Goal: Task Accomplishment & Management: Complete application form

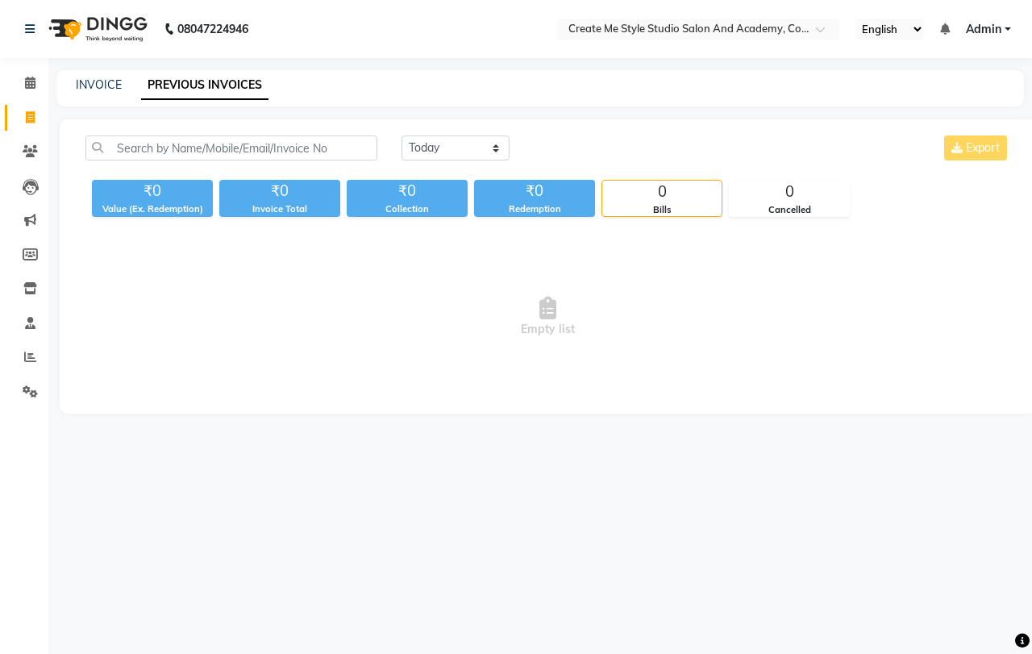
select select "[DATE]"
click at [402, 136] on select "[DATE] [DATE] Custom Range" at bounding box center [456, 148] width 108 height 25
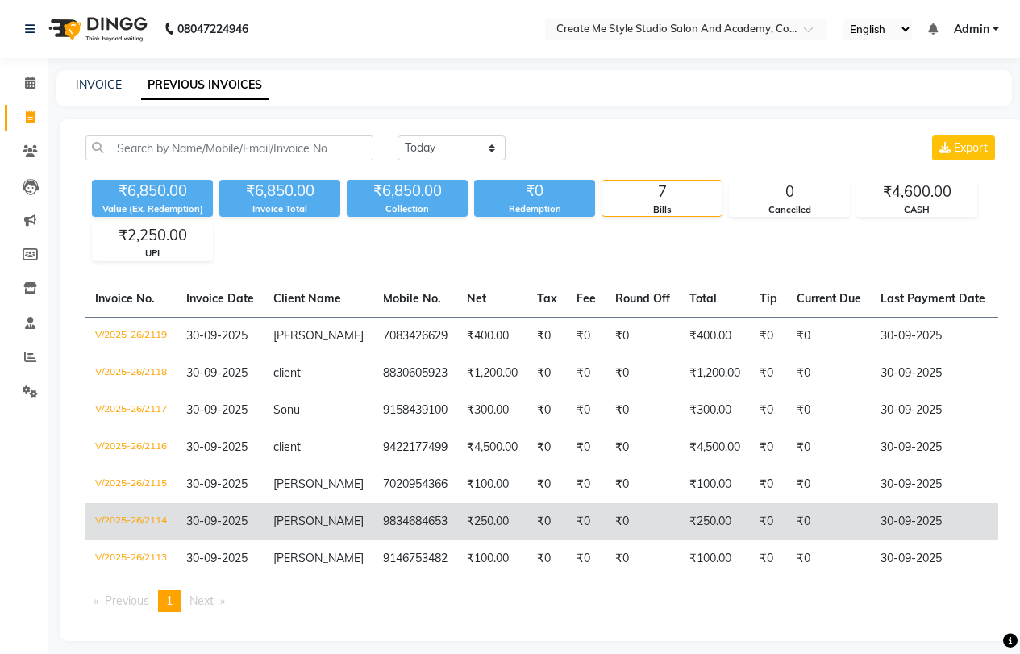
click at [314, 524] on span "[PERSON_NAME]" at bounding box center [318, 521] width 90 height 15
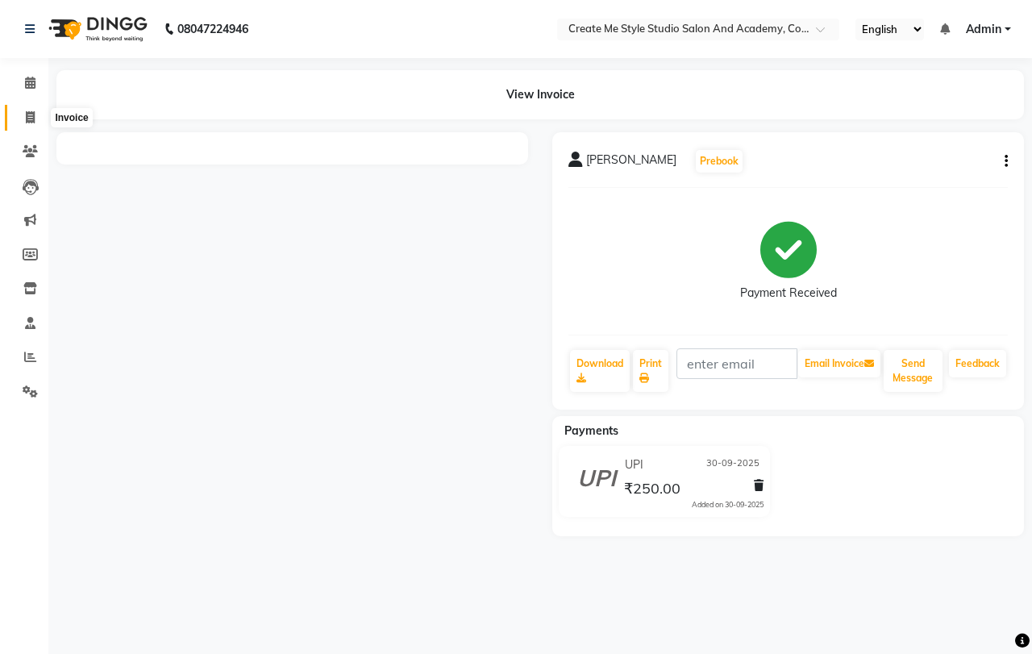
click at [30, 118] on icon at bounding box center [30, 117] width 9 height 12
select select "service"
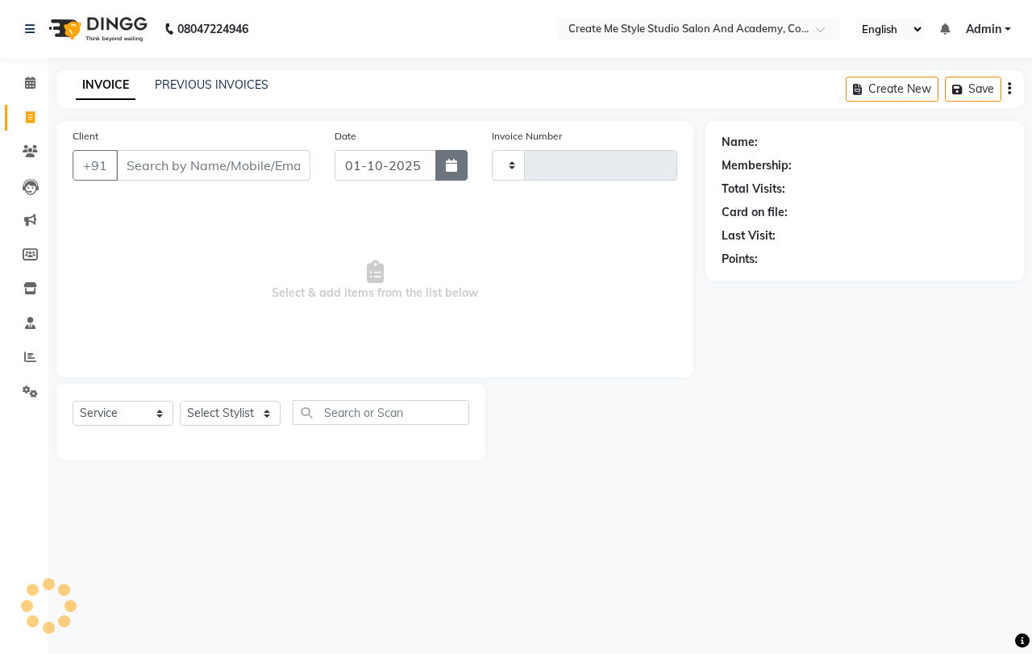
click at [450, 169] on icon "button" at bounding box center [451, 165] width 11 height 13
select select "10"
select select "2025"
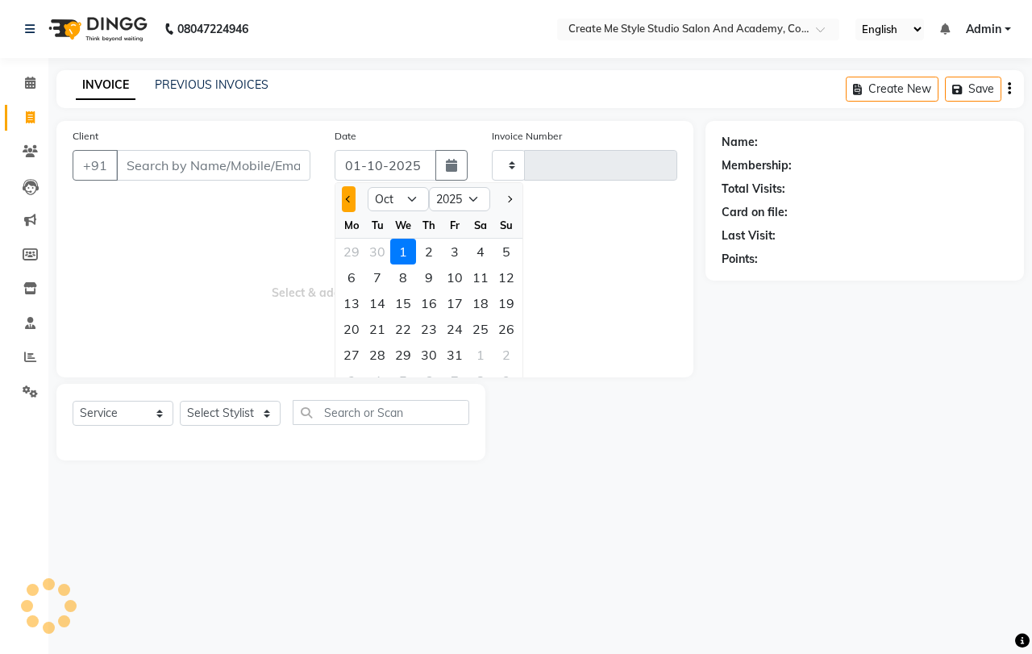
click at [344, 199] on button "Previous month" at bounding box center [349, 199] width 14 height 26
select select "9"
type input "2120"
select select "8253"
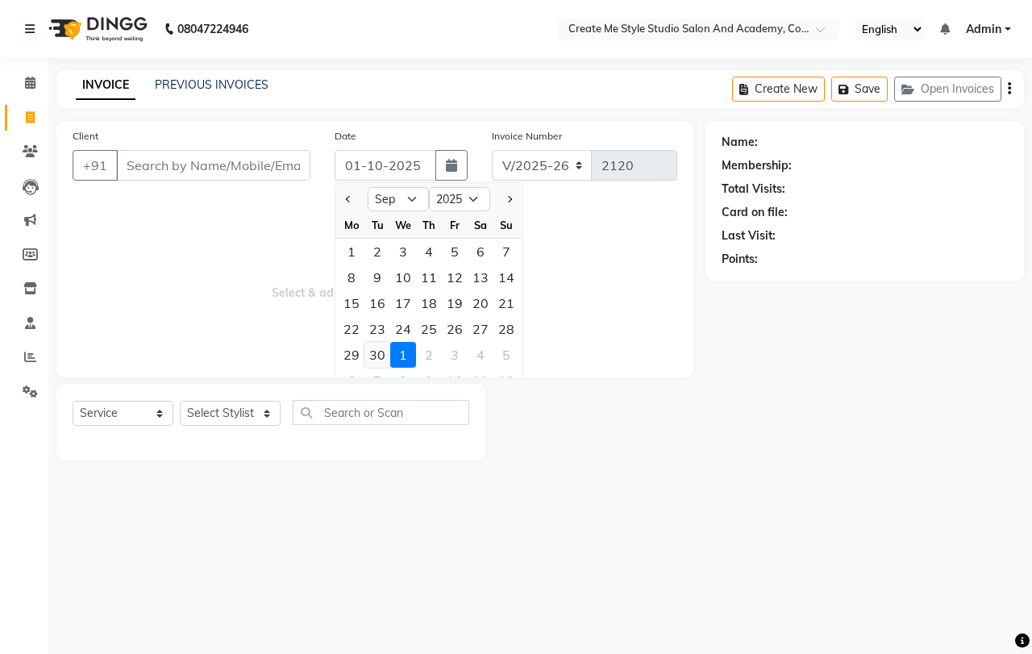
click at [373, 355] on div "30" at bounding box center [378, 355] width 26 height 26
type input "30-09-2025"
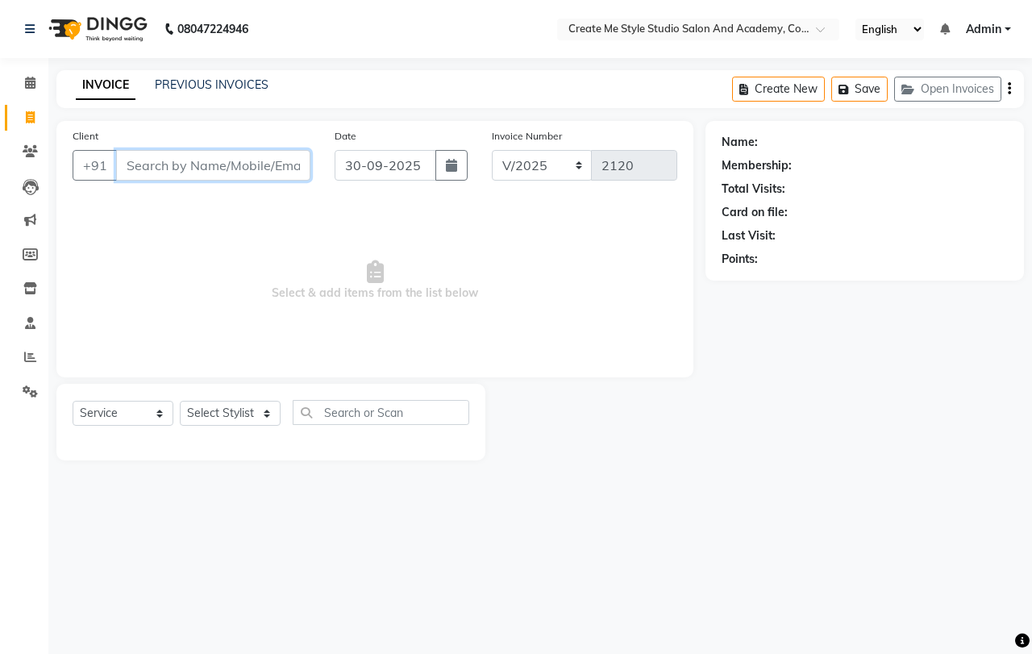
click at [166, 167] on input "Client" at bounding box center [213, 165] width 194 height 31
type input "8446148096"
click at [265, 164] on span "Add Client" at bounding box center [269, 165] width 64 height 16
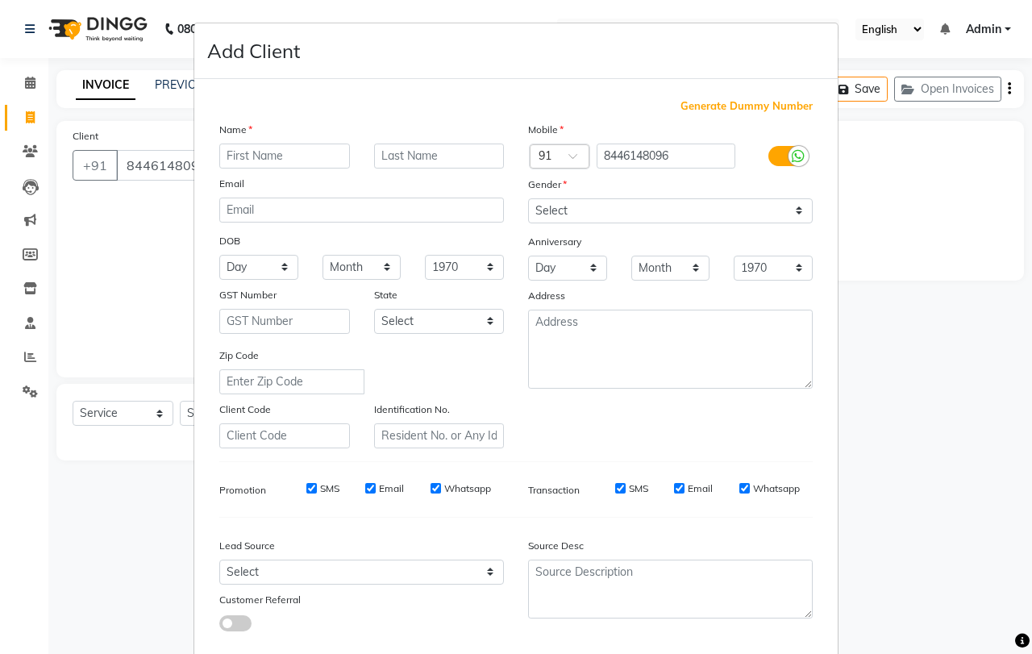
click at [273, 162] on input "text" at bounding box center [284, 156] width 131 height 25
type input "ankita"
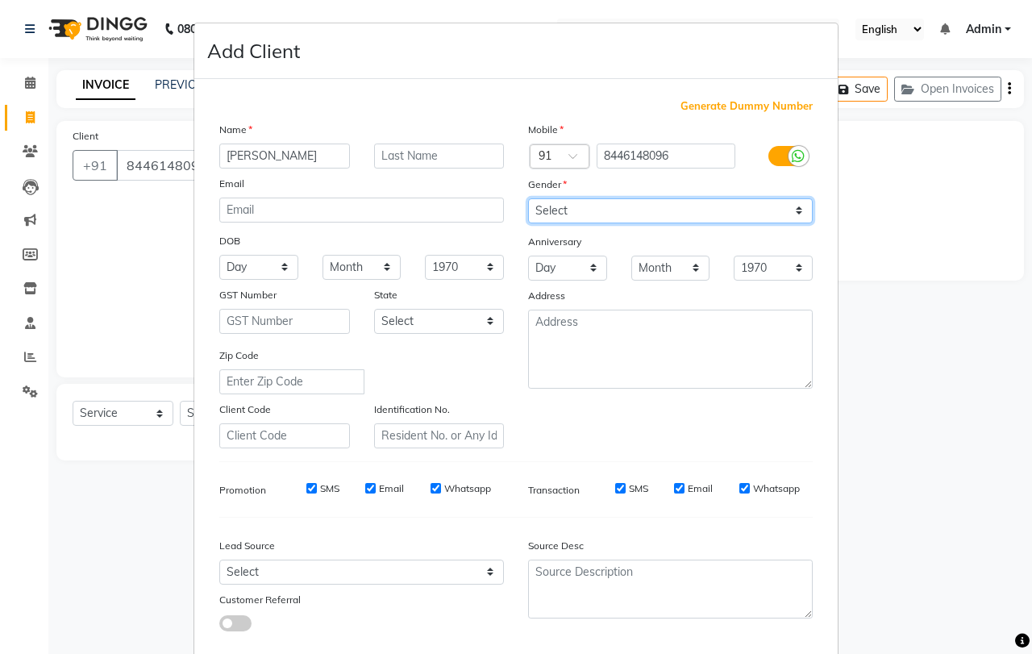
click at [588, 206] on select "Select Male Female Other Prefer Not To Say" at bounding box center [670, 210] width 285 height 25
select select "female"
click at [528, 198] on select "Select Male Female Other Prefer Not To Say" at bounding box center [670, 210] width 285 height 25
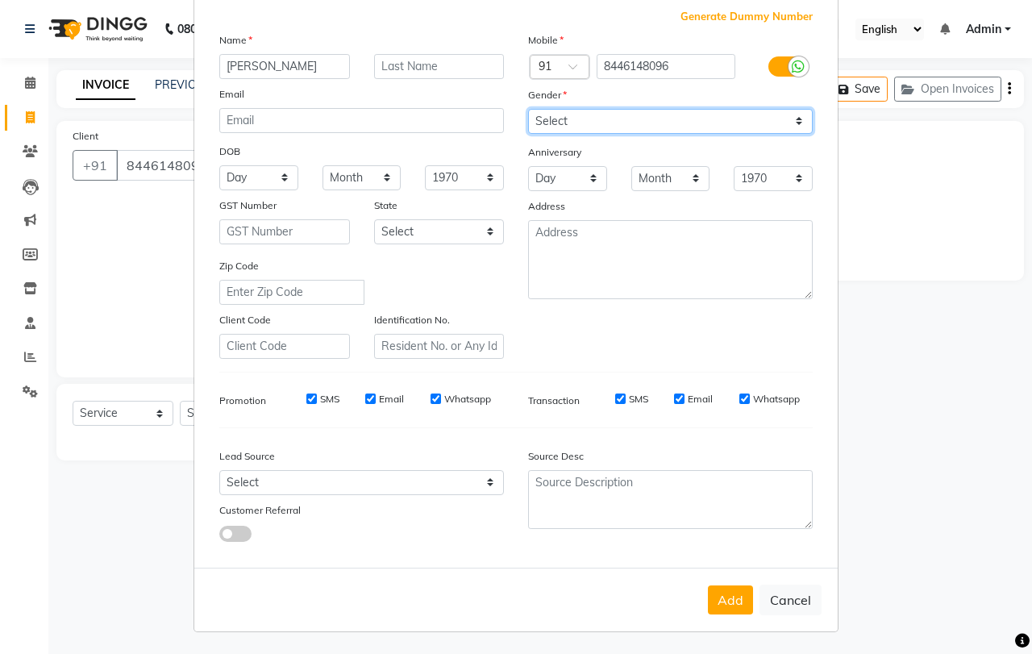
scroll to position [90, 0]
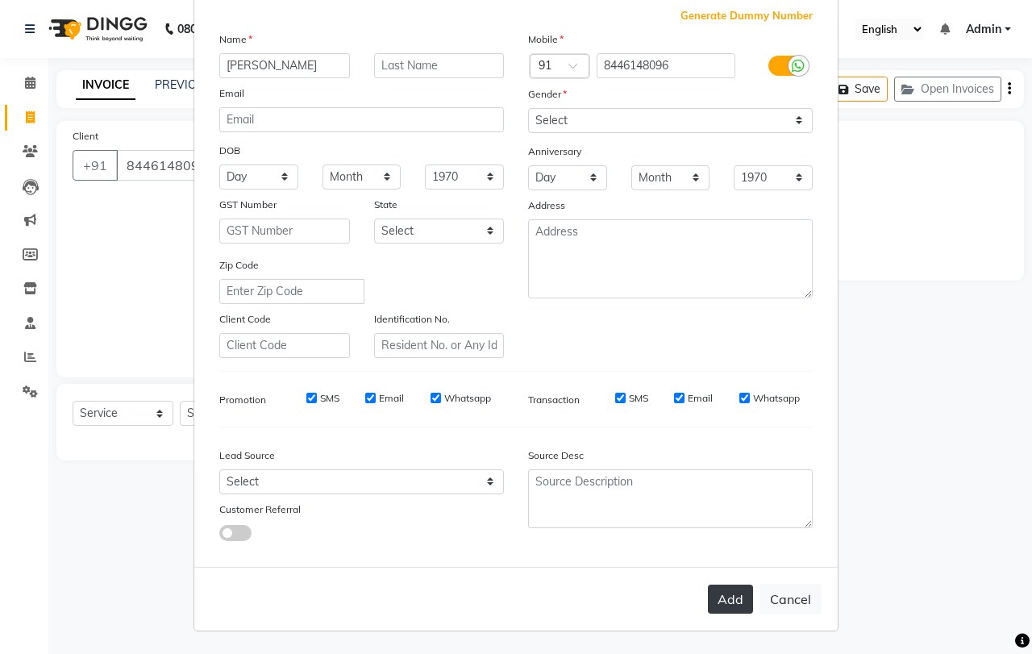
click at [721, 599] on button "Add" at bounding box center [730, 599] width 45 height 29
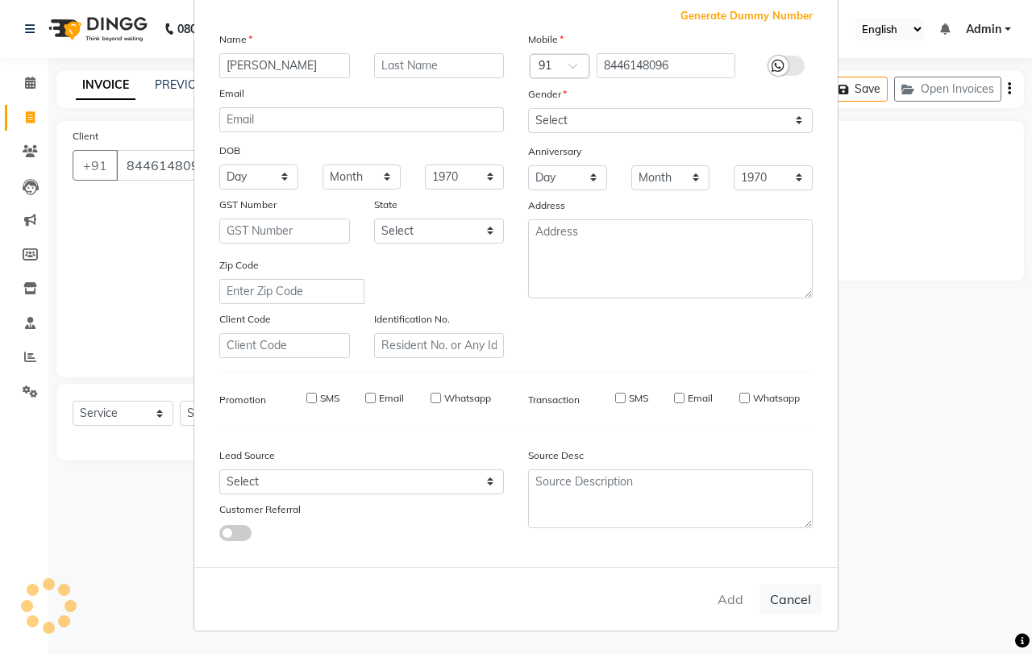
select select
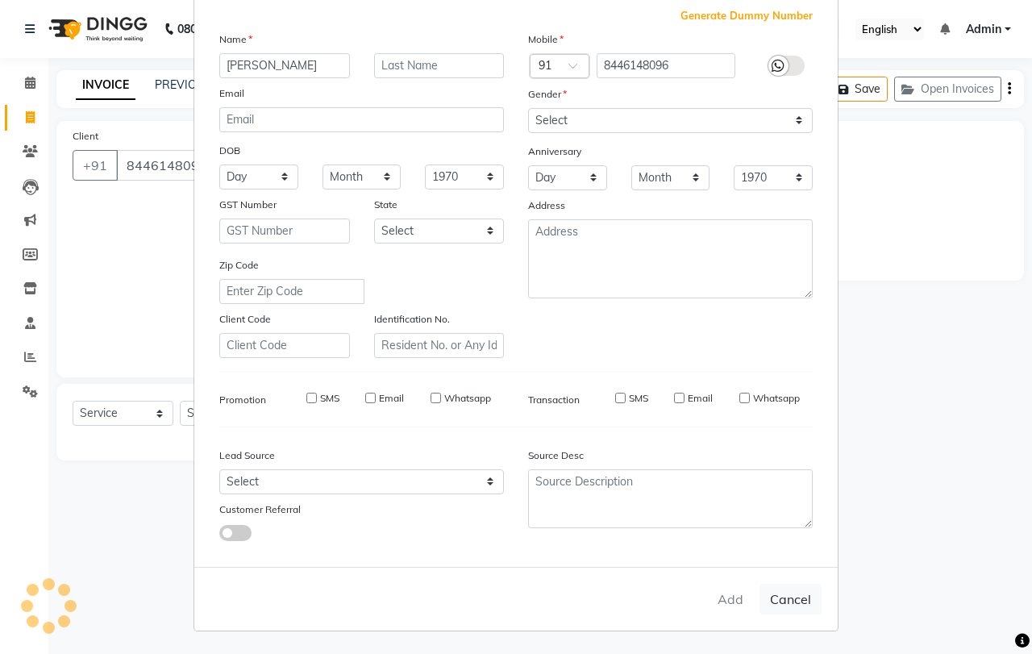
select select
checkbox input "false"
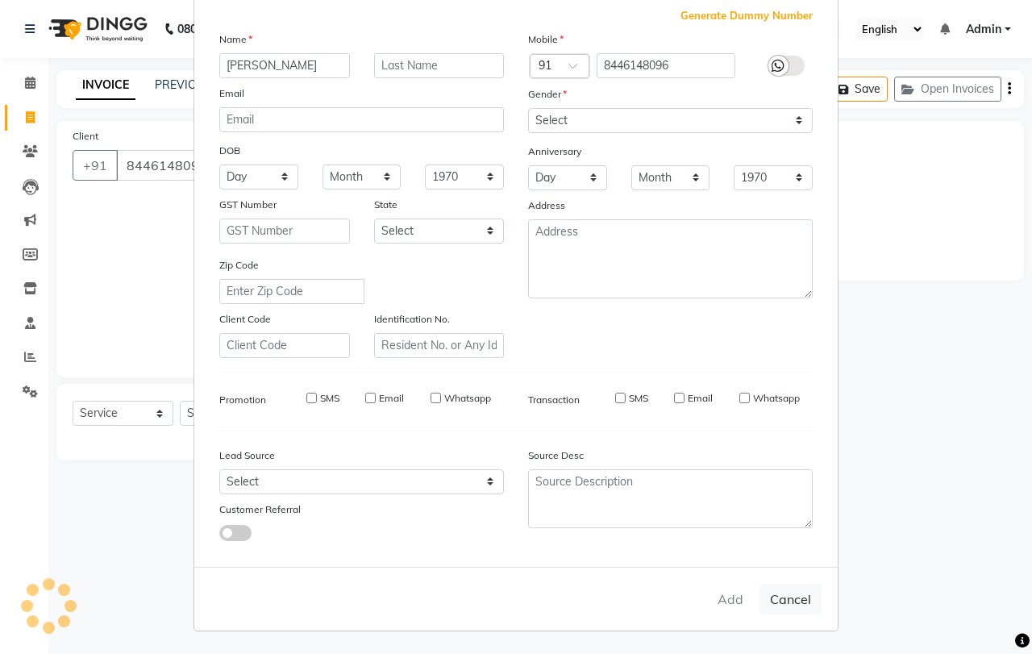
checkbox input "false"
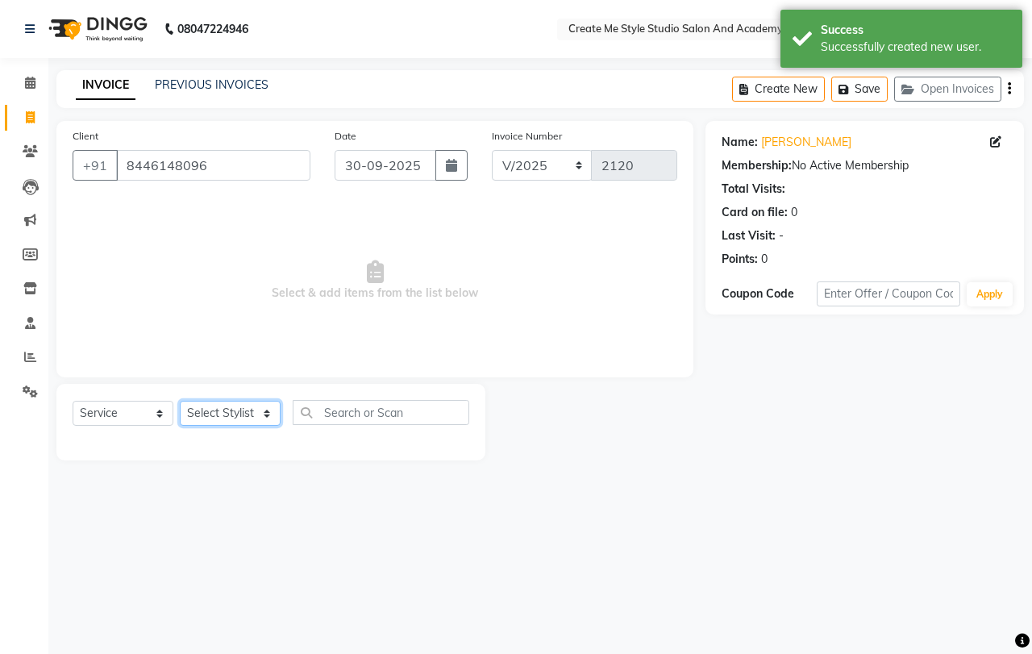
click at [211, 419] on select "Select Stylist Amol sir Archana.B mam Archana.S mam TS Nagma mam Neelam Neha ma…" at bounding box center [230, 413] width 101 height 25
select select "79112"
click at [180, 401] on select "Select Stylist Amol sir Archana.B mam Archana.S mam TS Nagma mam Neelam Neha ma…" at bounding box center [230, 413] width 101 height 25
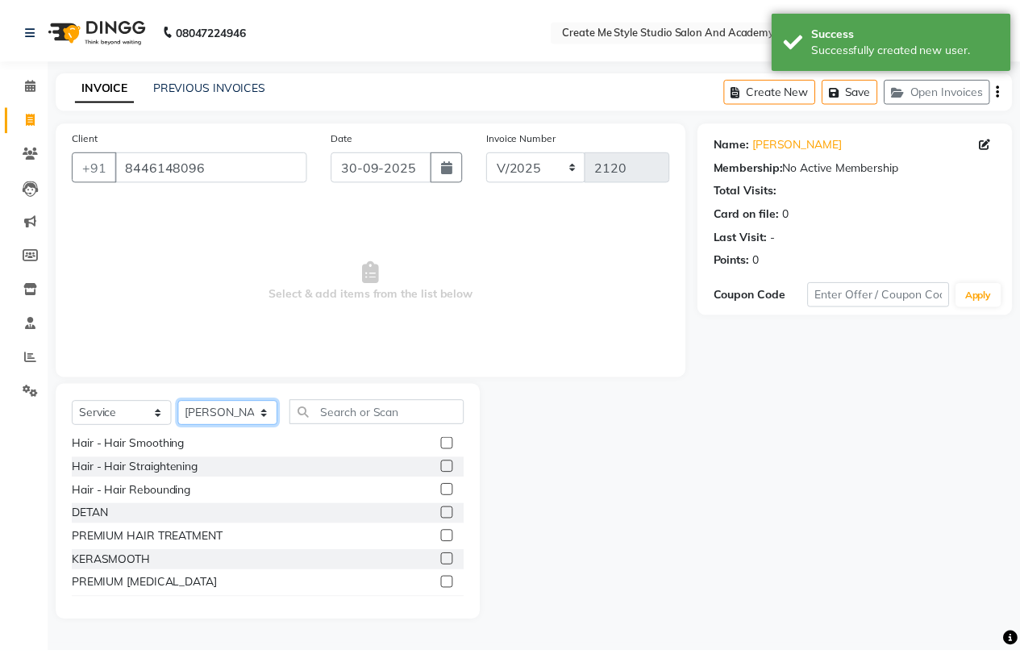
scroll to position [242, 0]
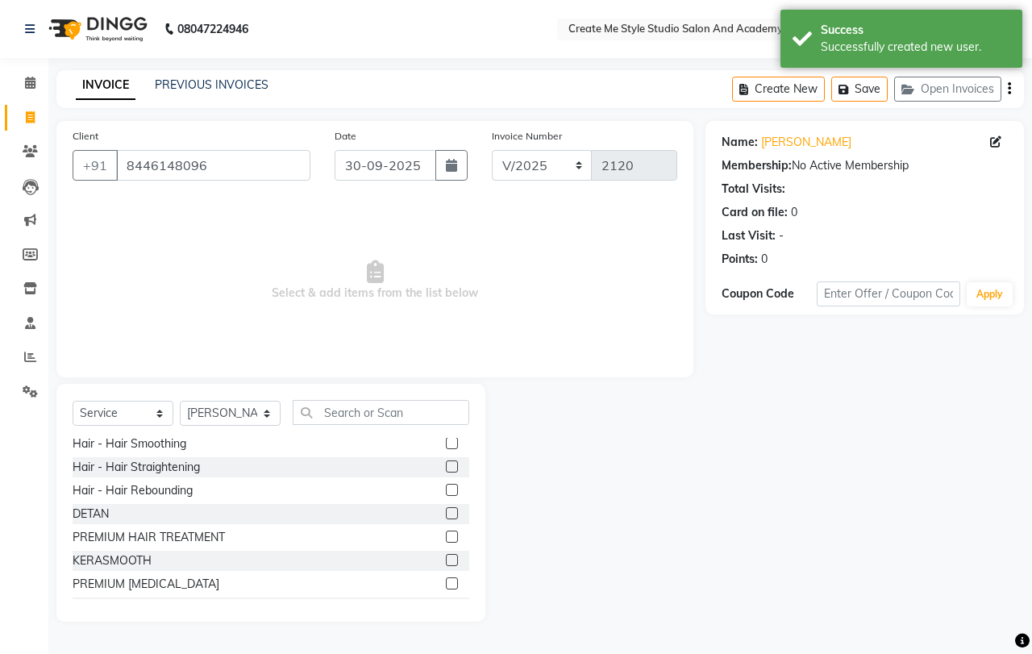
click at [446, 601] on label at bounding box center [452, 607] width 12 height 12
click at [446, 603] on input "checkbox" at bounding box center [451, 608] width 10 height 10
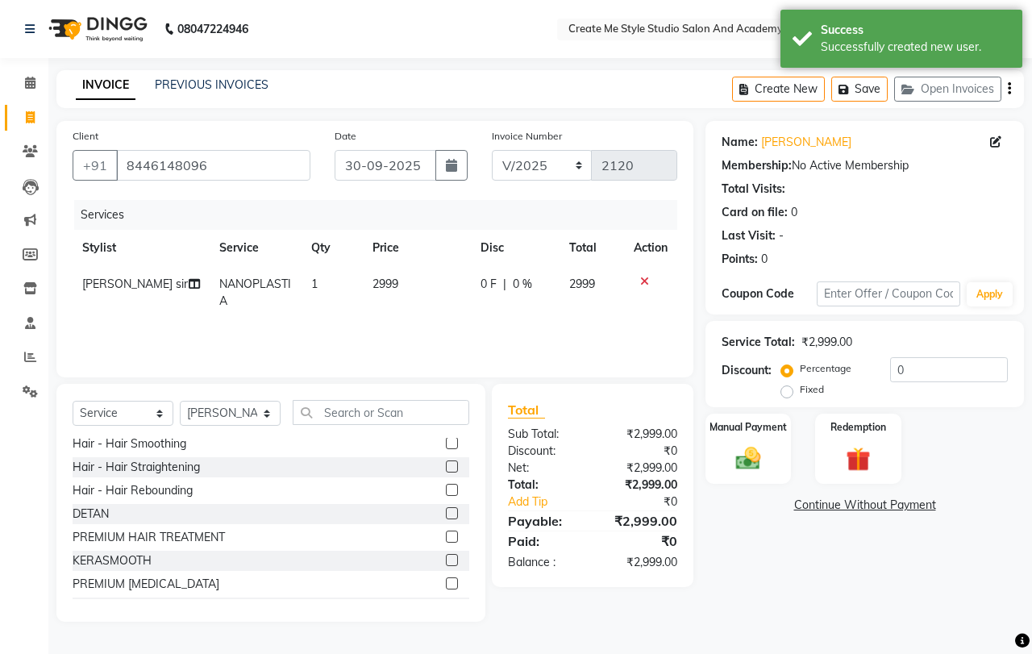
checkbox input "false"
click at [403, 286] on td "2999" at bounding box center [416, 292] width 107 height 53
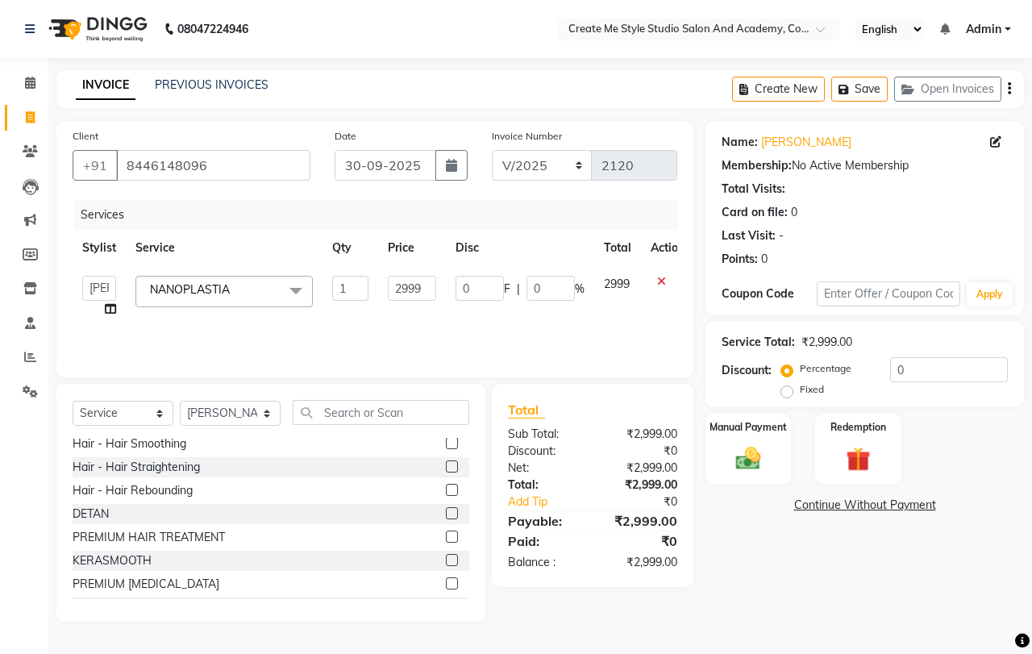
click at [437, 286] on td "2999" at bounding box center [412, 296] width 68 height 61
click at [428, 289] on input "2999" at bounding box center [412, 288] width 48 height 25
type input "2"
type input "4000"
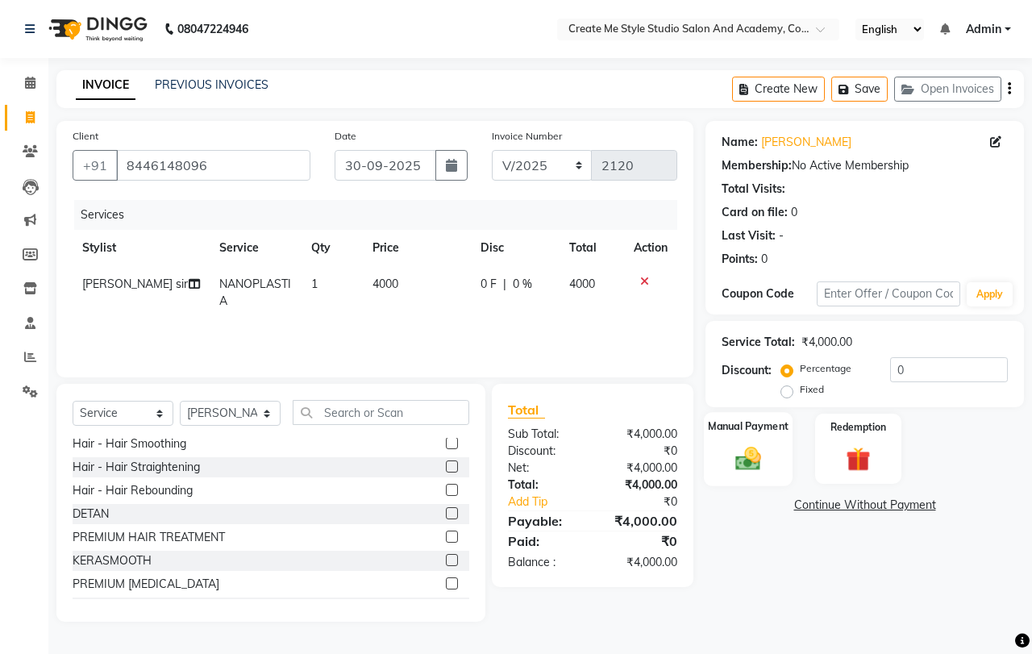
click at [738, 449] on img at bounding box center [749, 459] width 42 height 30
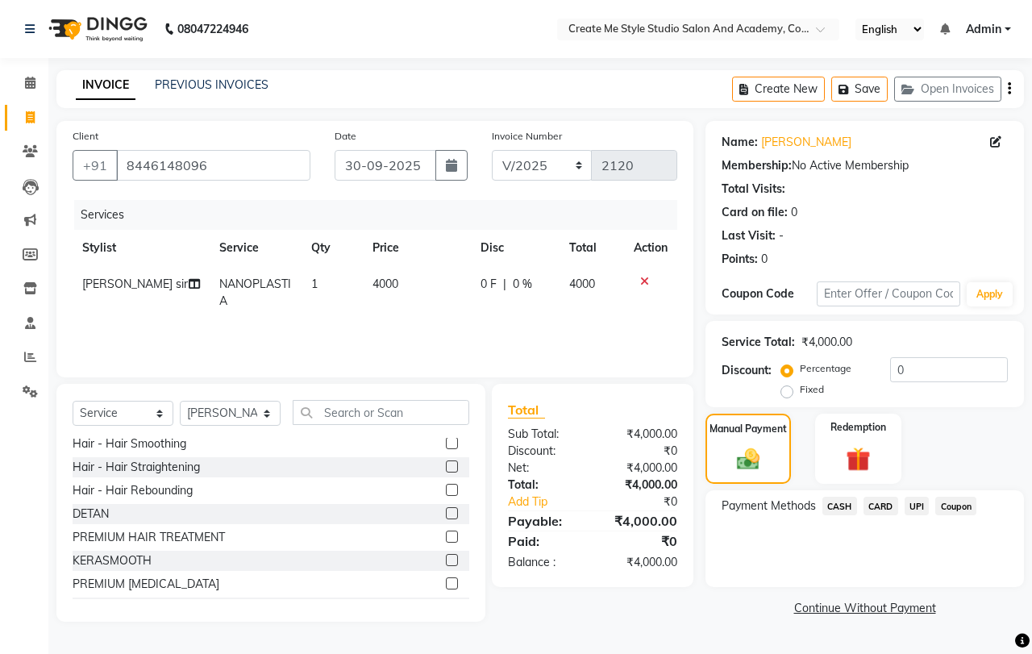
click at [841, 503] on span "CASH" at bounding box center [840, 506] width 35 height 19
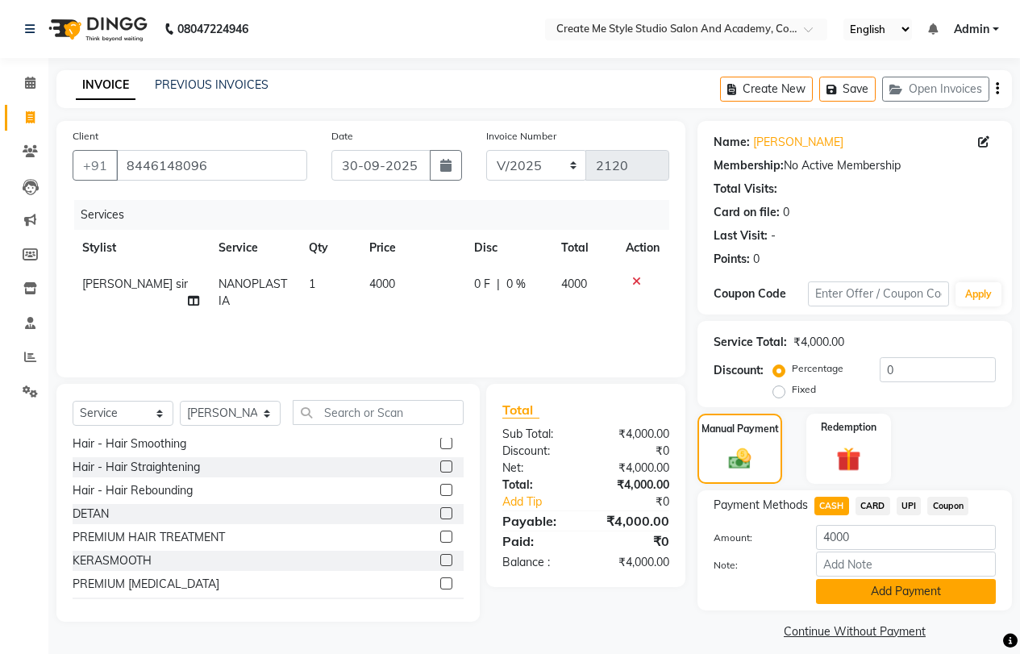
click at [841, 601] on button "Add Payment" at bounding box center [906, 591] width 180 height 25
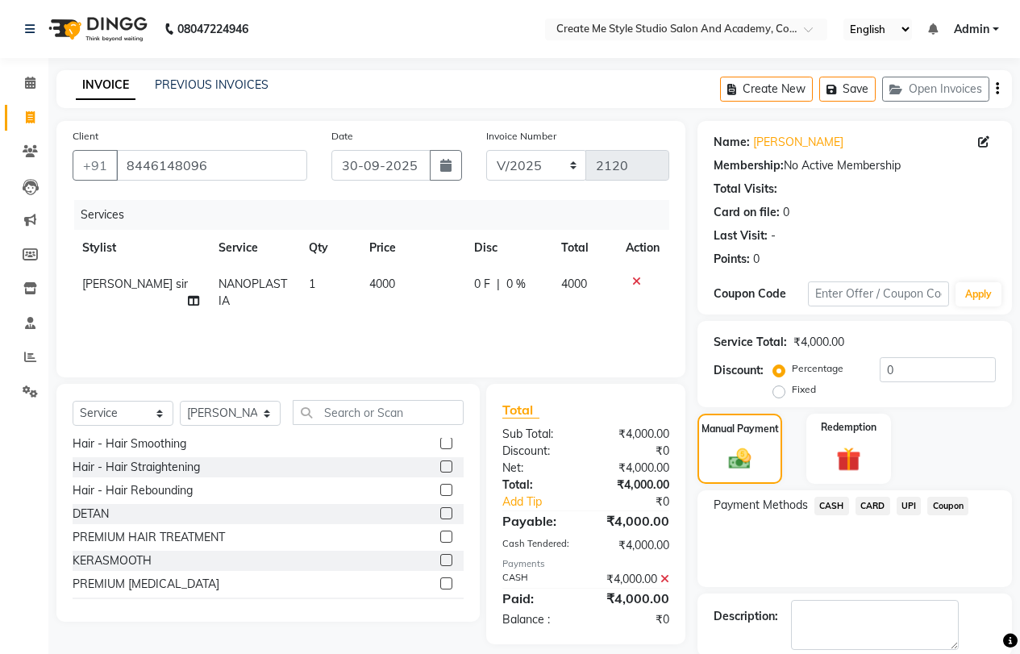
click at [440, 601] on label at bounding box center [446, 607] width 12 height 12
click at [440, 603] on input "checkbox" at bounding box center [445, 608] width 10 height 10
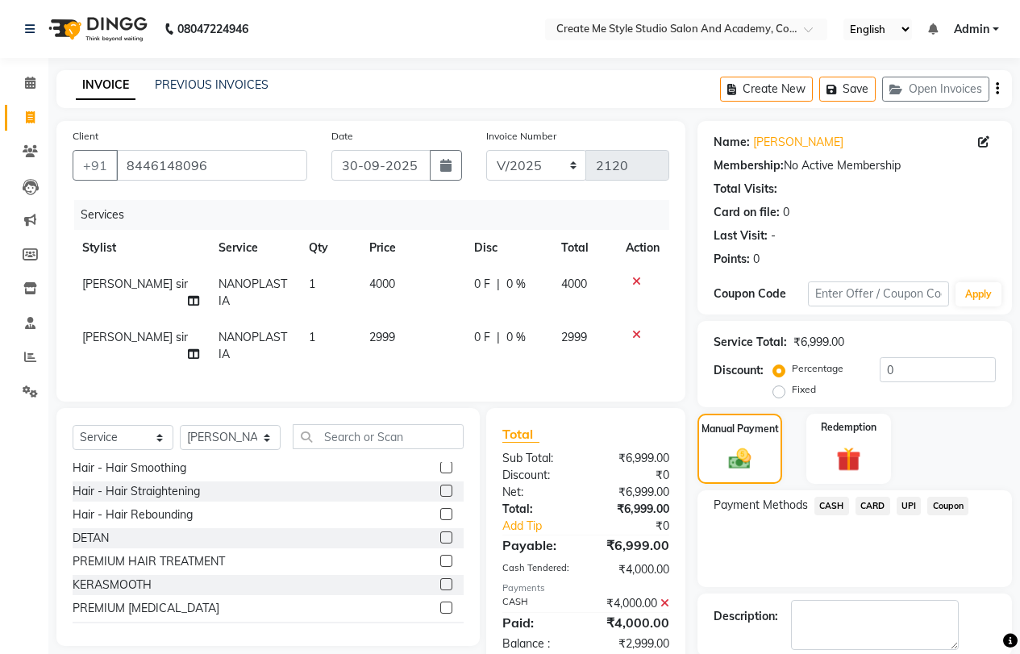
checkbox input "false"
click at [394, 336] on td "2999" at bounding box center [412, 345] width 105 height 53
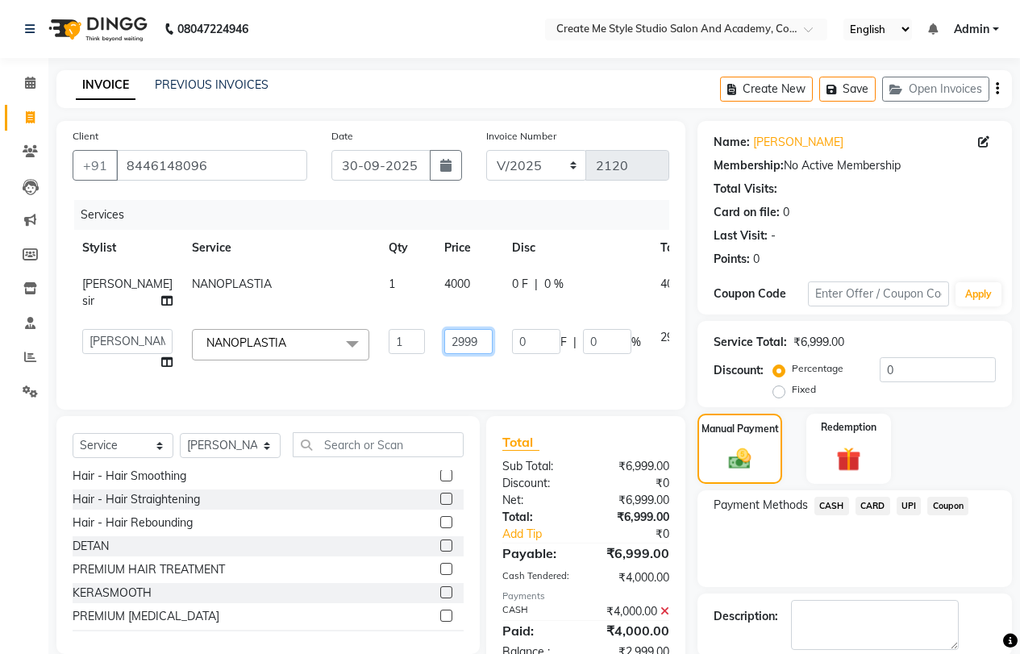
click at [444, 339] on input "2999" at bounding box center [468, 341] width 48 height 25
type input "2000"
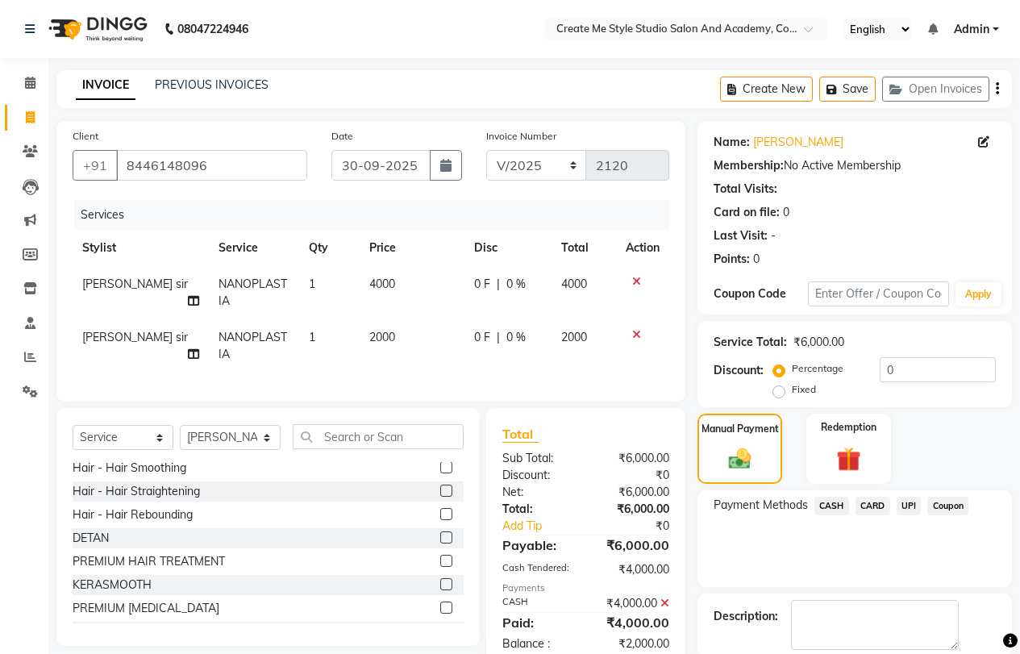
click at [836, 507] on span "CASH" at bounding box center [832, 506] width 35 height 19
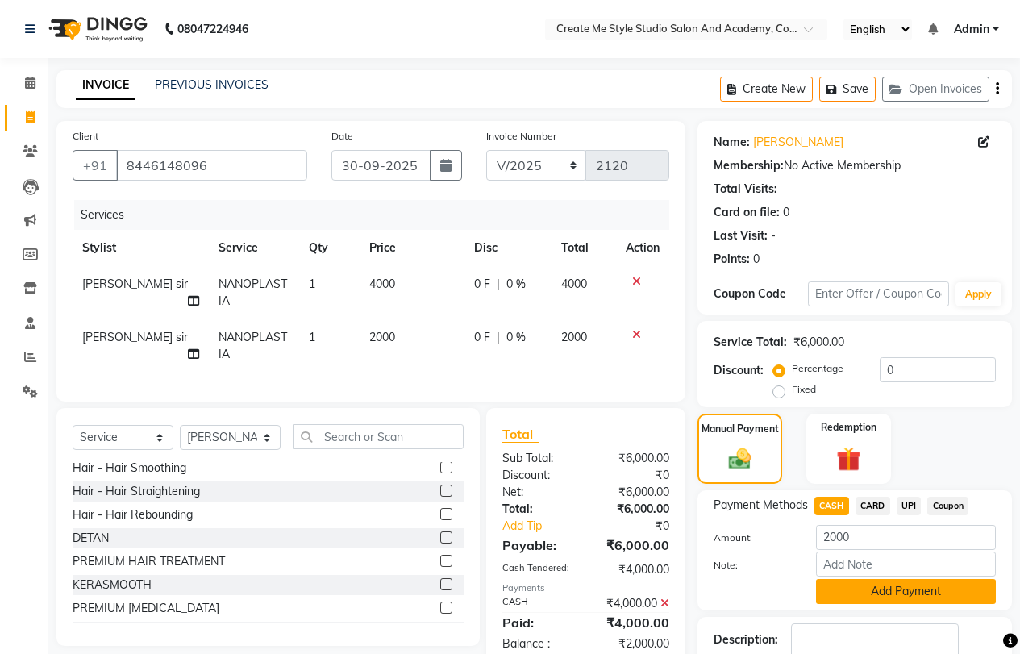
click at [861, 584] on button "Add Payment" at bounding box center [906, 591] width 180 height 25
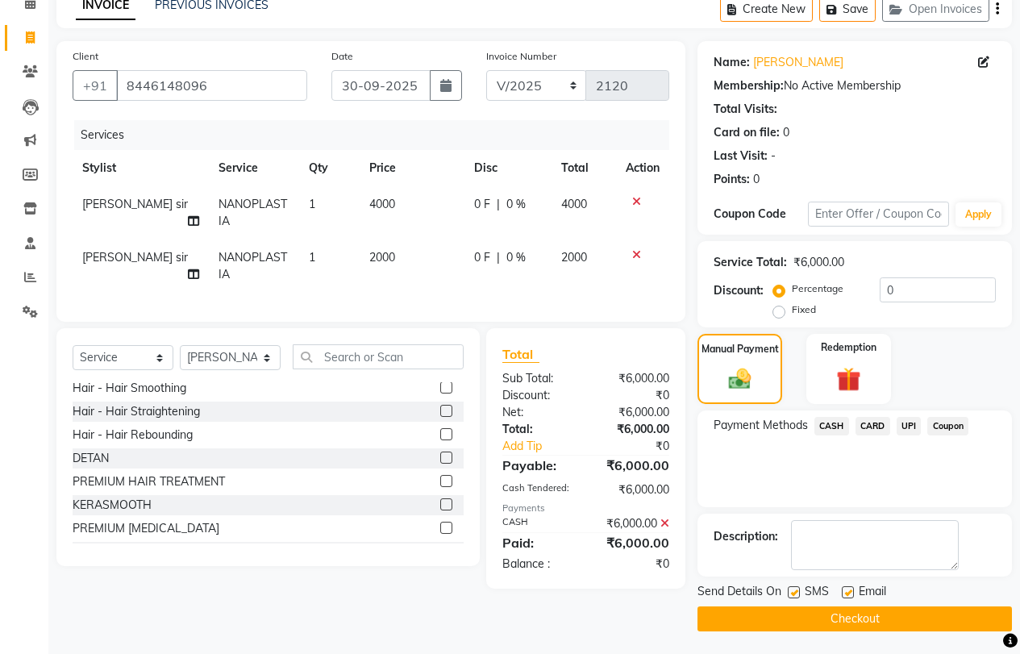
scroll to position [81, 0]
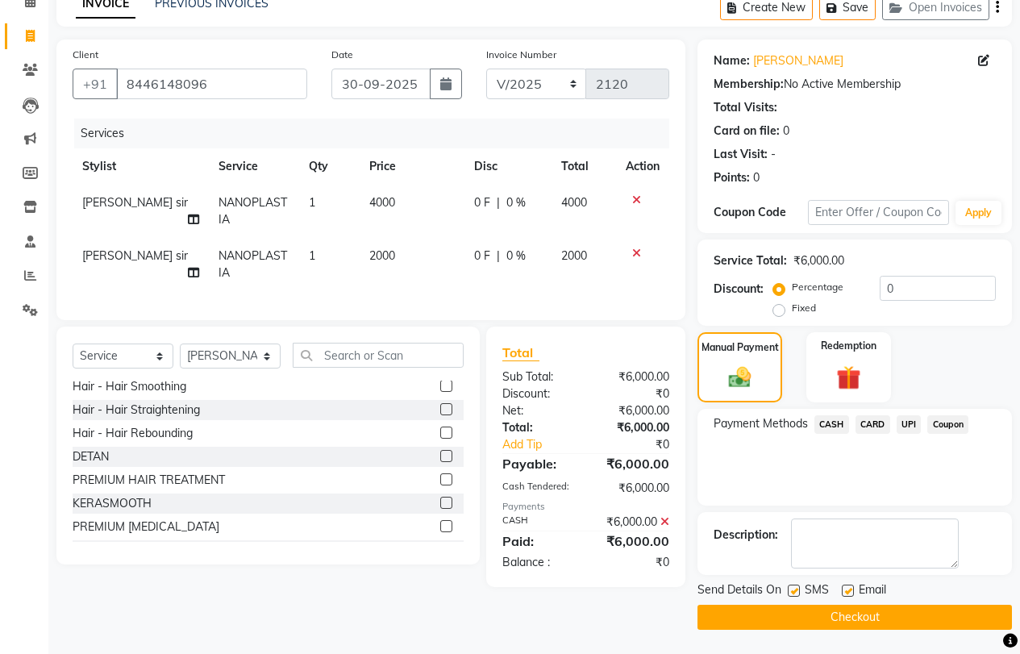
click at [837, 615] on button "Checkout" at bounding box center [855, 617] width 315 height 25
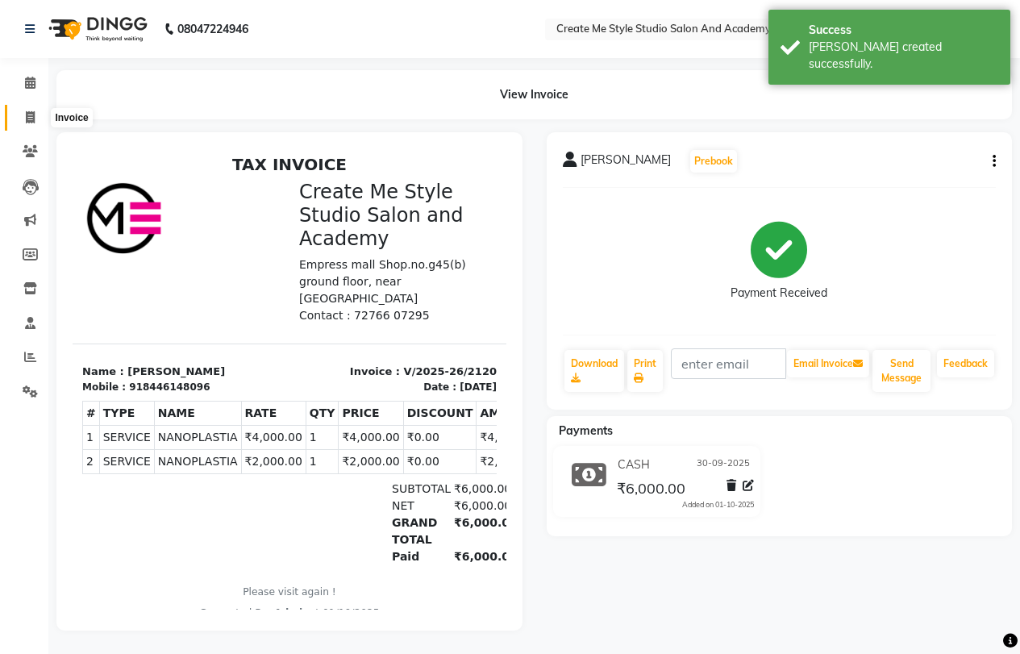
click at [27, 115] on icon at bounding box center [30, 117] width 9 height 12
select select "service"
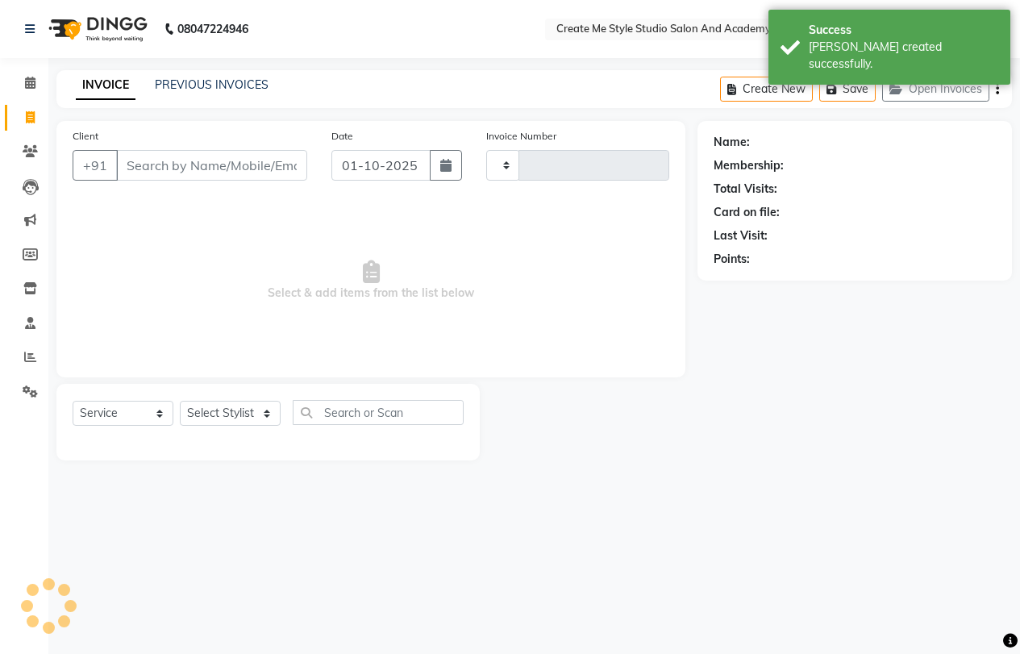
type input "2121"
select select "8253"
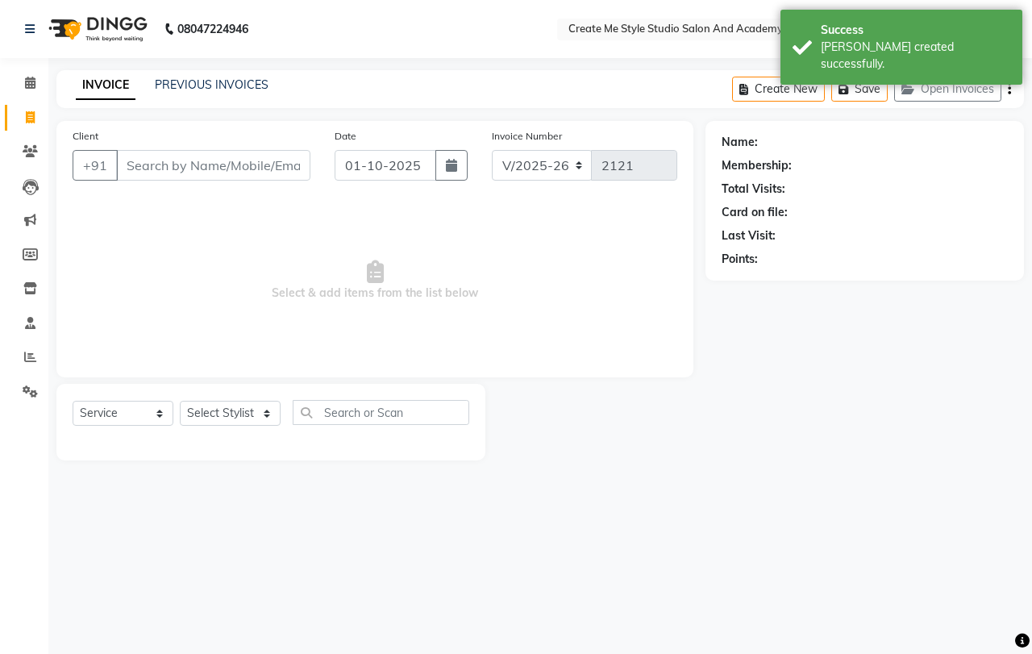
click at [217, 169] on input "Client" at bounding box center [213, 165] width 194 height 31
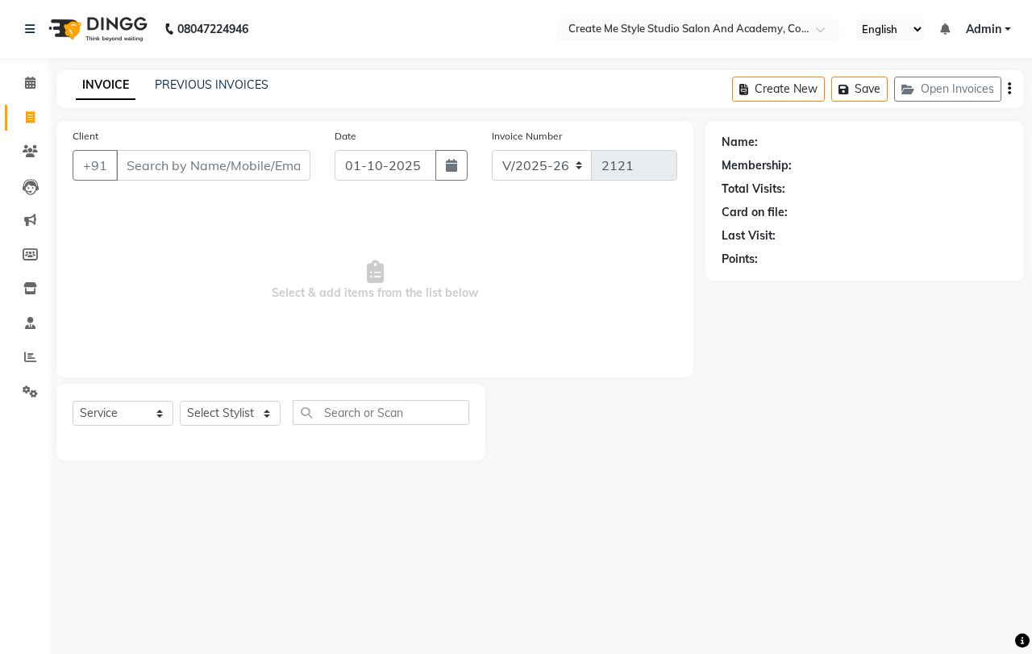
click at [241, 173] on input "Client" at bounding box center [213, 165] width 194 height 31
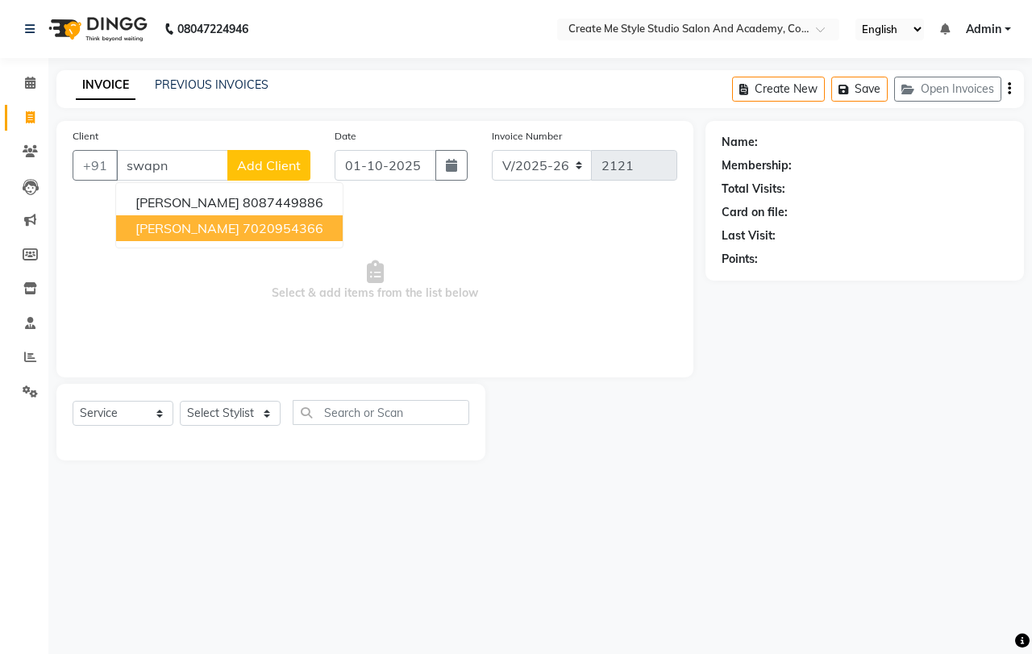
click at [243, 233] on ngb-highlight "7020954366" at bounding box center [283, 228] width 81 height 16
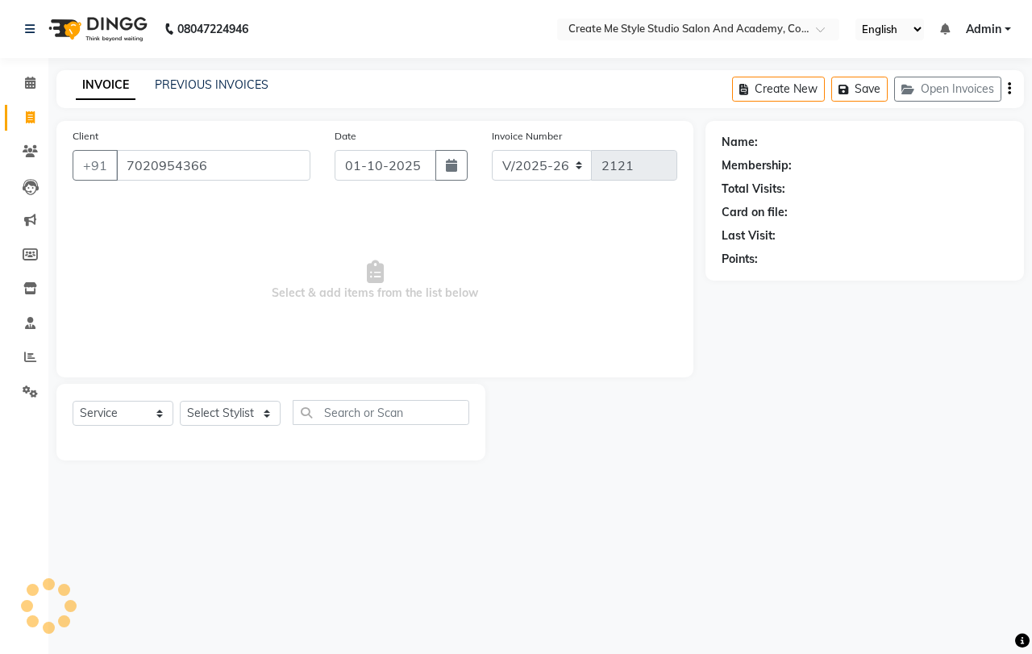
type input "7020954366"
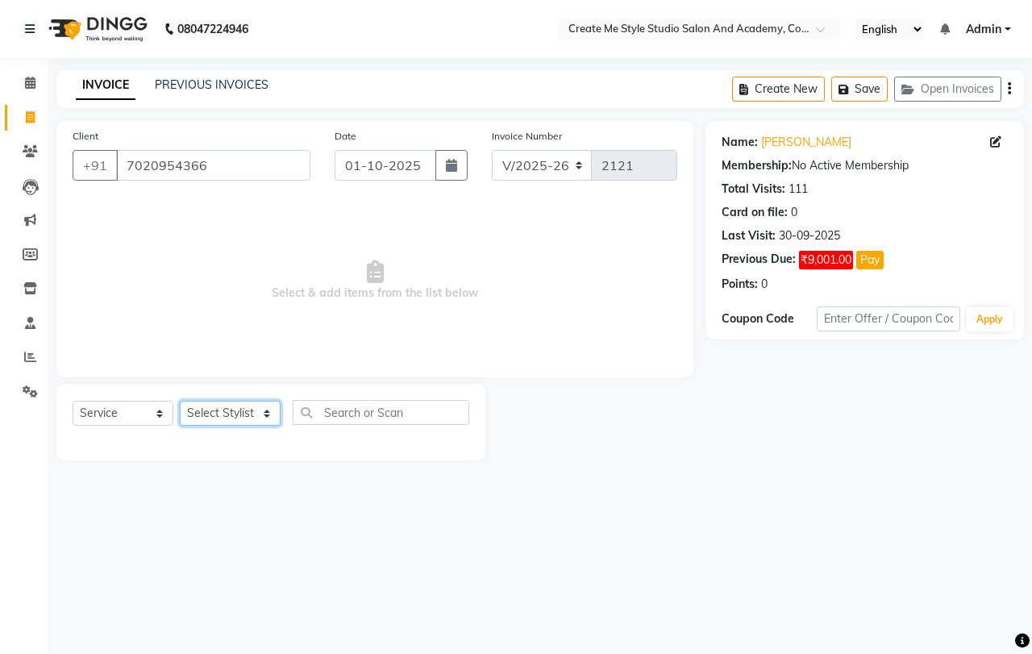
click at [257, 420] on select "Select Stylist Amol sir Archana.B mam Archana.S mam TS Nagma mam Neelam Neha ma…" at bounding box center [230, 413] width 101 height 25
select select "85381"
click at [180, 401] on select "Select Stylist Amol sir Archana.B mam Archana.S mam TS Nagma mam Neelam Neha ma…" at bounding box center [230, 413] width 101 height 25
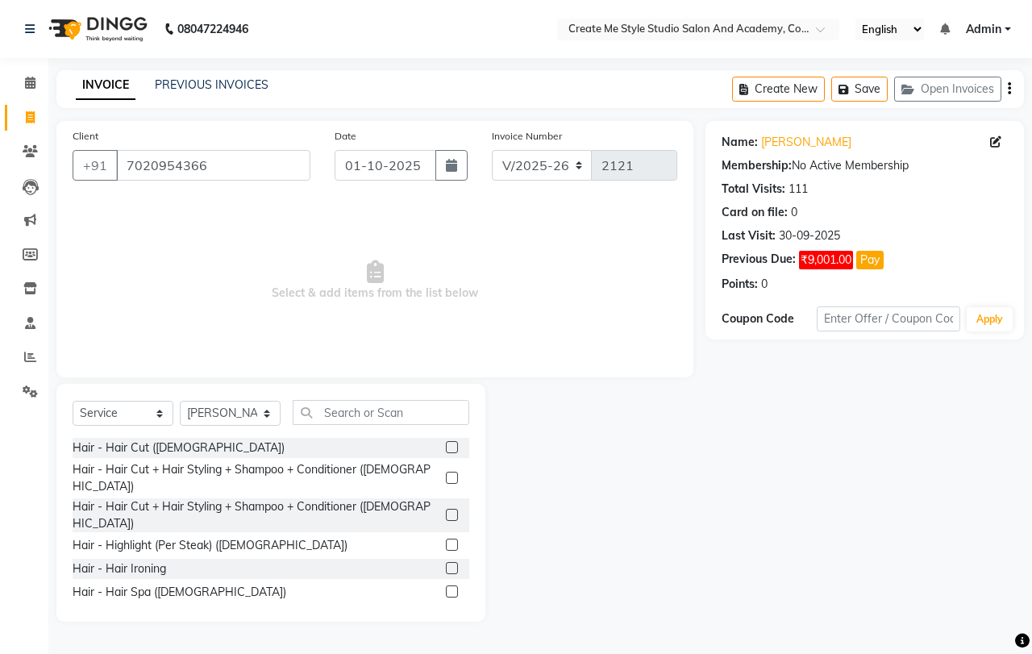
click at [446, 448] on label at bounding box center [452, 447] width 12 height 12
click at [446, 448] on input "checkbox" at bounding box center [451, 448] width 10 height 10
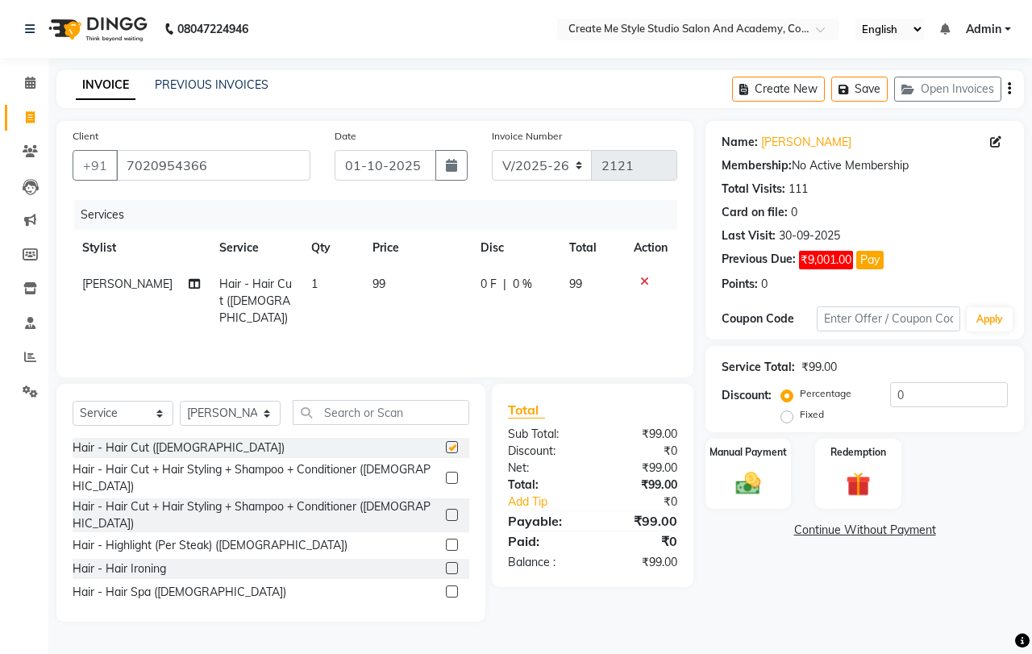
checkbox input "false"
click at [394, 292] on td "99" at bounding box center [416, 301] width 107 height 70
select select "85381"
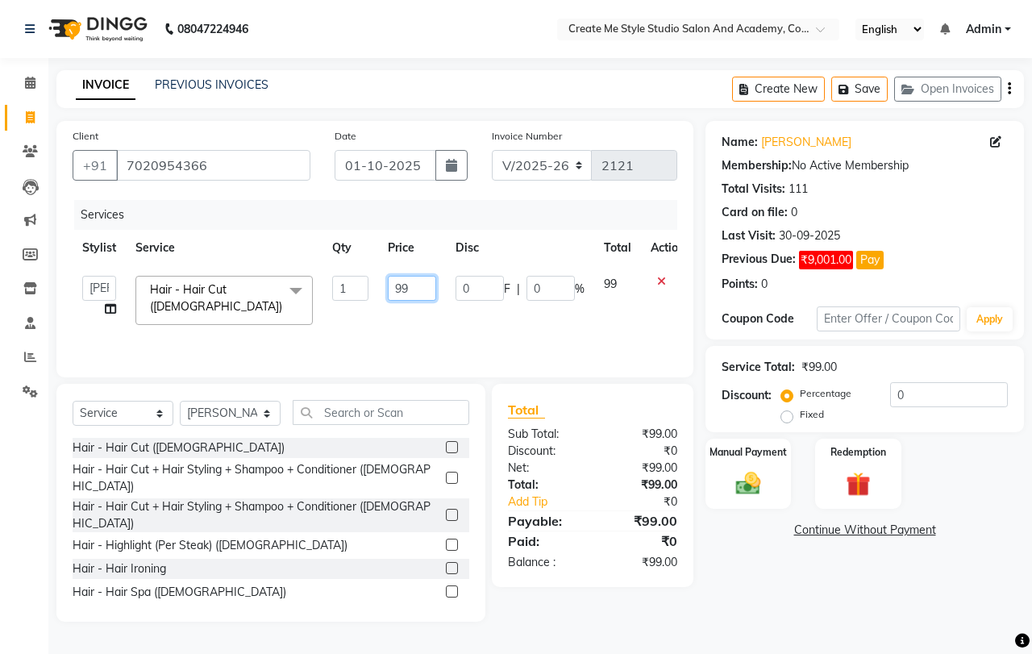
click at [419, 292] on input "99" at bounding box center [412, 288] width 48 height 25
type input "9"
type input "200"
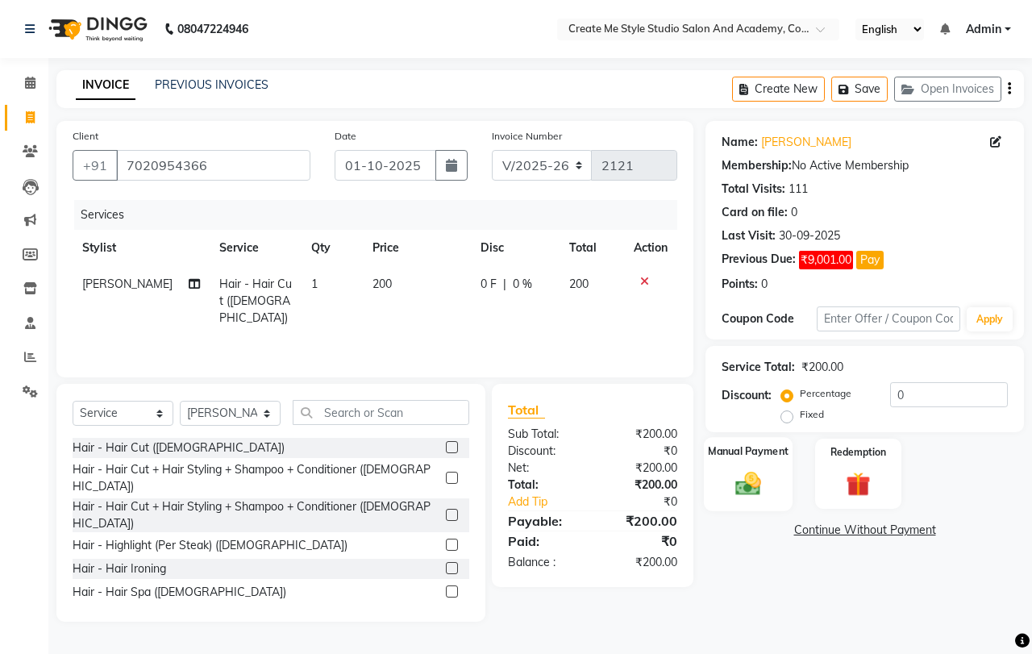
click at [751, 483] on img at bounding box center [749, 484] width 42 height 30
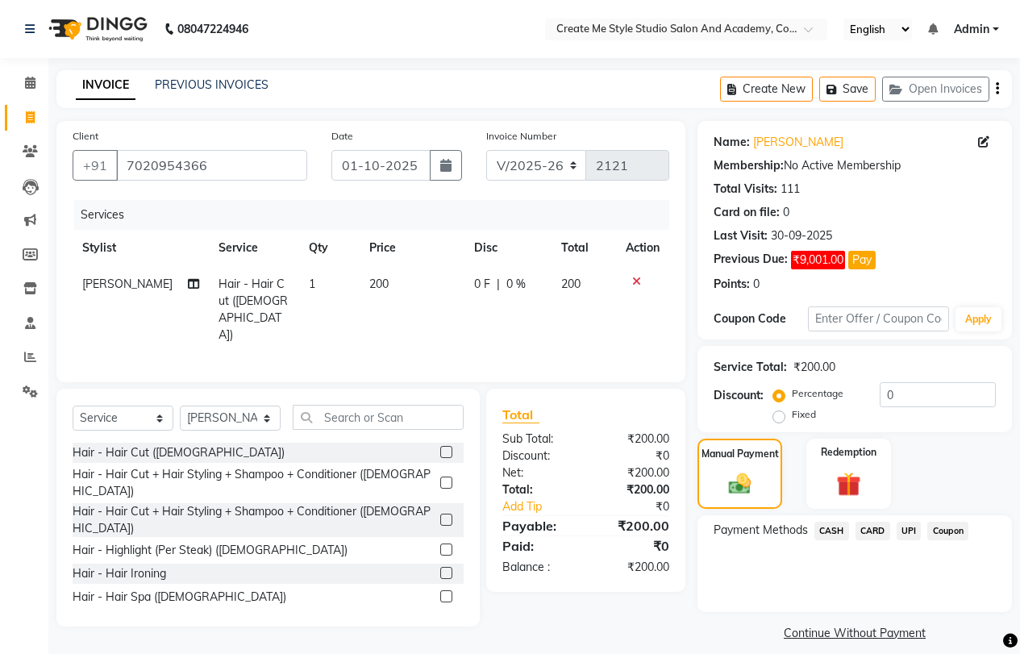
click at [830, 525] on span "CASH" at bounding box center [832, 531] width 35 height 19
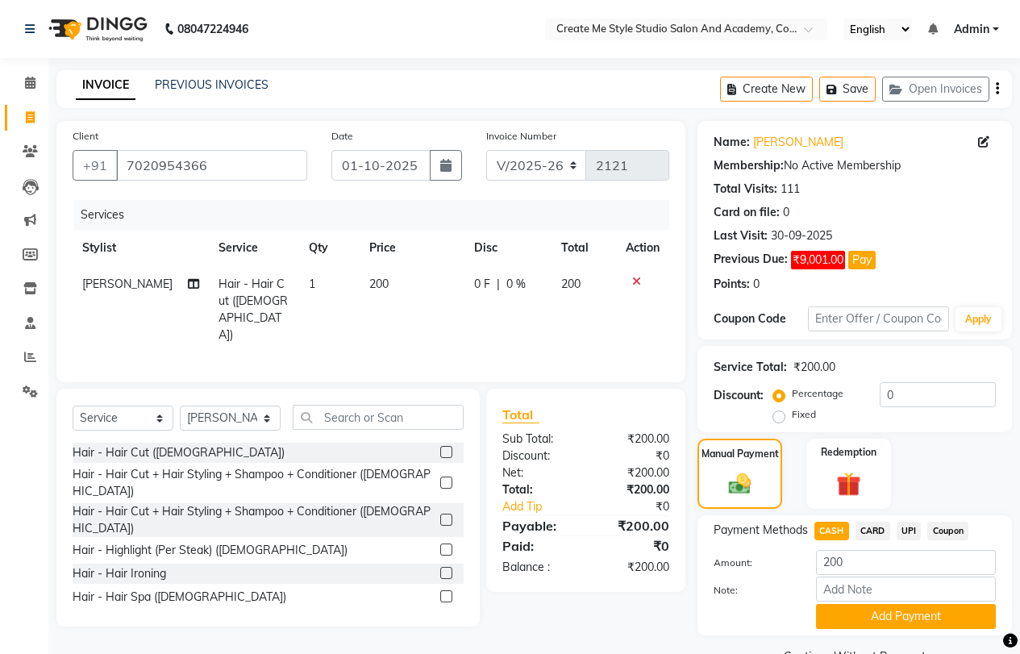
drag, startPoint x: 841, startPoint y: 621, endPoint x: 837, endPoint y: 611, distance: 10.2
click at [841, 620] on button "Add Payment" at bounding box center [906, 616] width 180 height 25
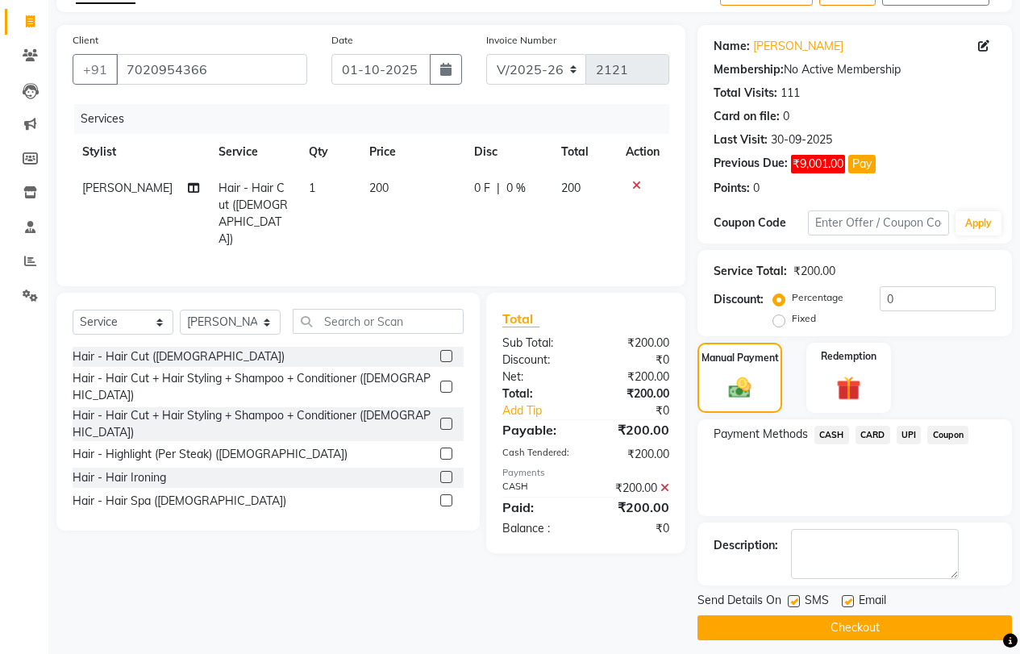
scroll to position [106, 0]
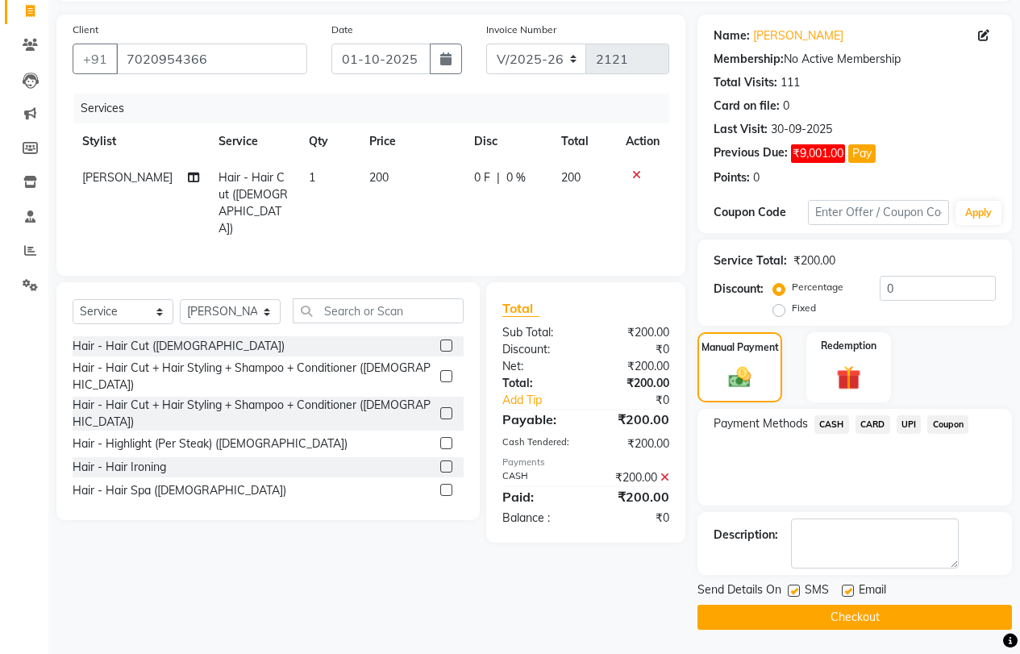
click at [848, 592] on label at bounding box center [848, 591] width 12 height 12
click at [848, 592] on input "checkbox" at bounding box center [847, 591] width 10 height 10
checkbox input "false"
click at [794, 590] on label at bounding box center [794, 591] width 12 height 12
click at [794, 590] on input "checkbox" at bounding box center [793, 591] width 10 height 10
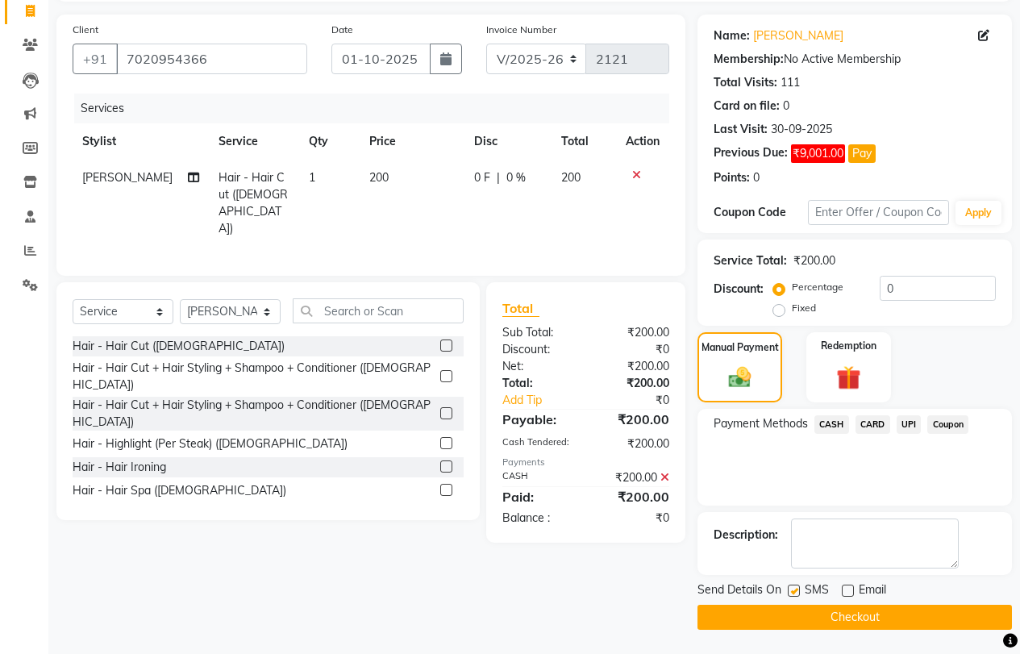
checkbox input "false"
click at [779, 618] on button "Checkout" at bounding box center [855, 617] width 315 height 25
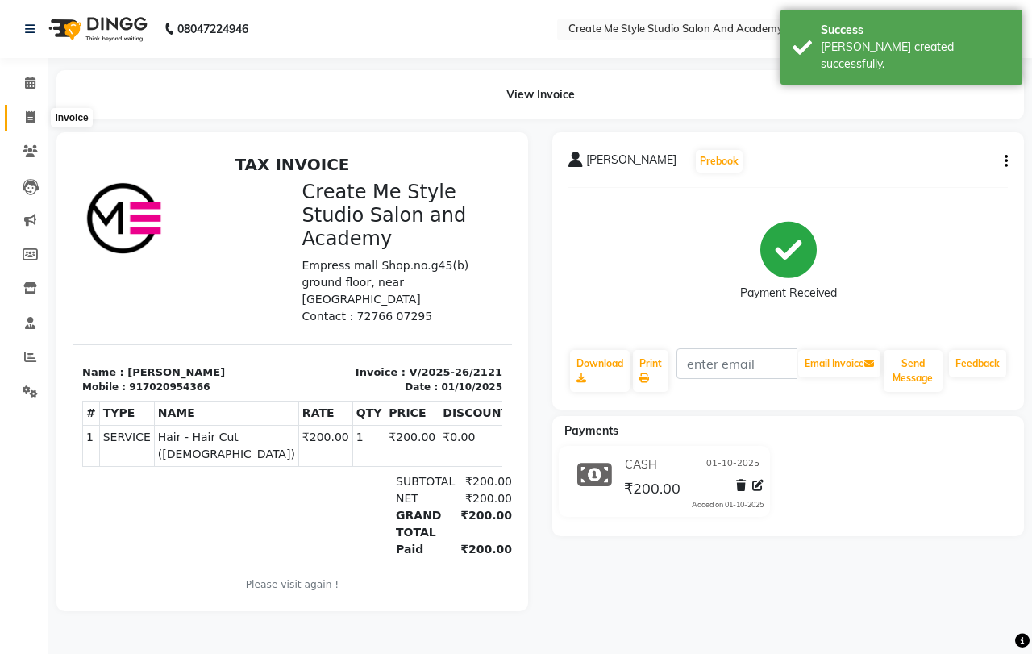
click at [28, 118] on icon at bounding box center [30, 117] width 9 height 12
select select "service"
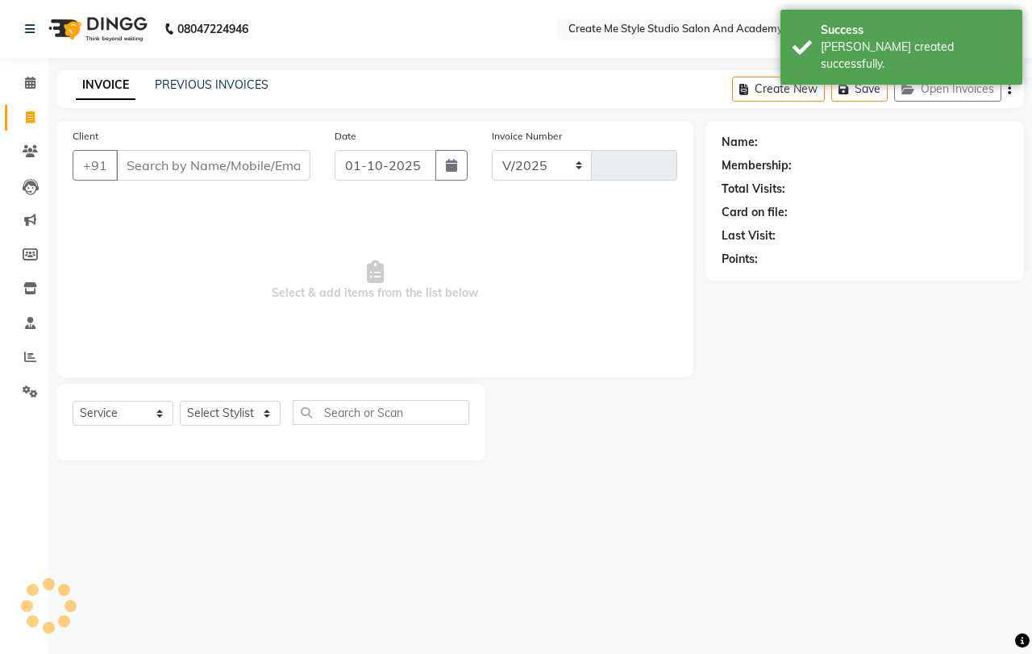
select select "8253"
type input "2122"
click at [201, 173] on input "Client" at bounding box center [213, 165] width 194 height 31
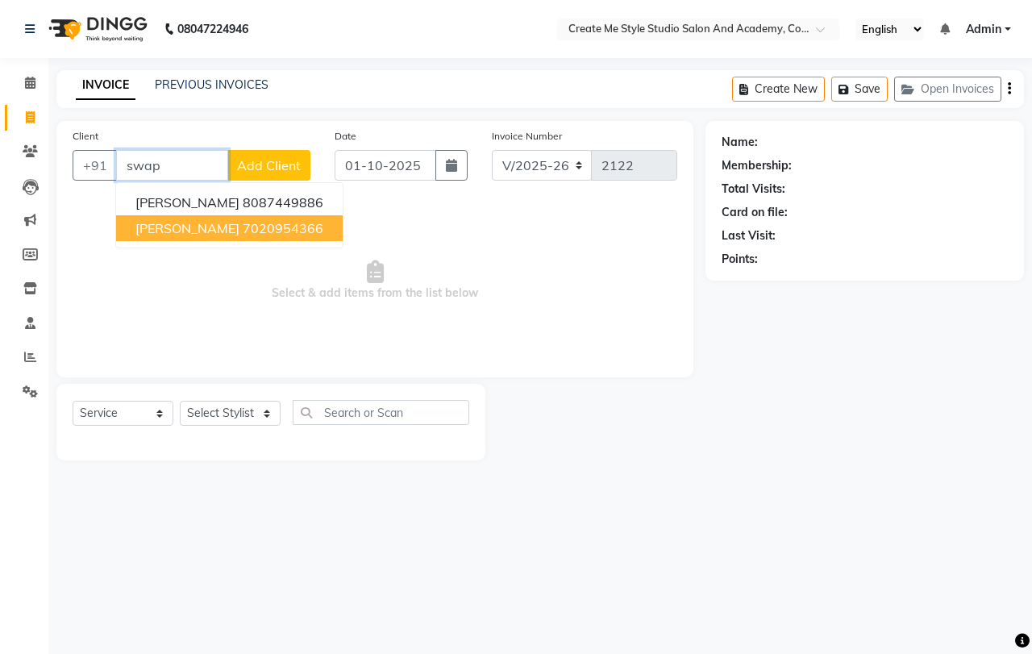
click at [209, 237] on button "Swapnil 7020954366" at bounding box center [229, 228] width 227 height 26
type input "7020954366"
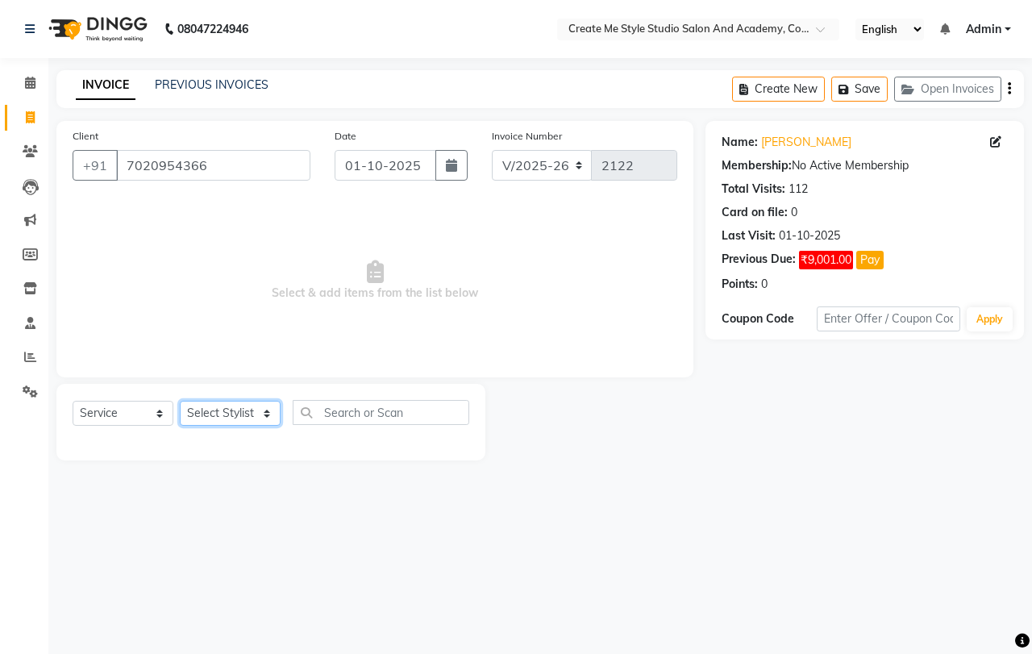
click at [252, 415] on select "Select Stylist Amol sir Archana.B mam Archana.S mam TS Nagma mam Neelam Neha ma…" at bounding box center [230, 413] width 101 height 25
select select "85381"
click at [180, 401] on select "Select Stylist Amol sir Archana.B mam Archana.S mam TS Nagma mam Neelam Neha ma…" at bounding box center [230, 413] width 101 height 25
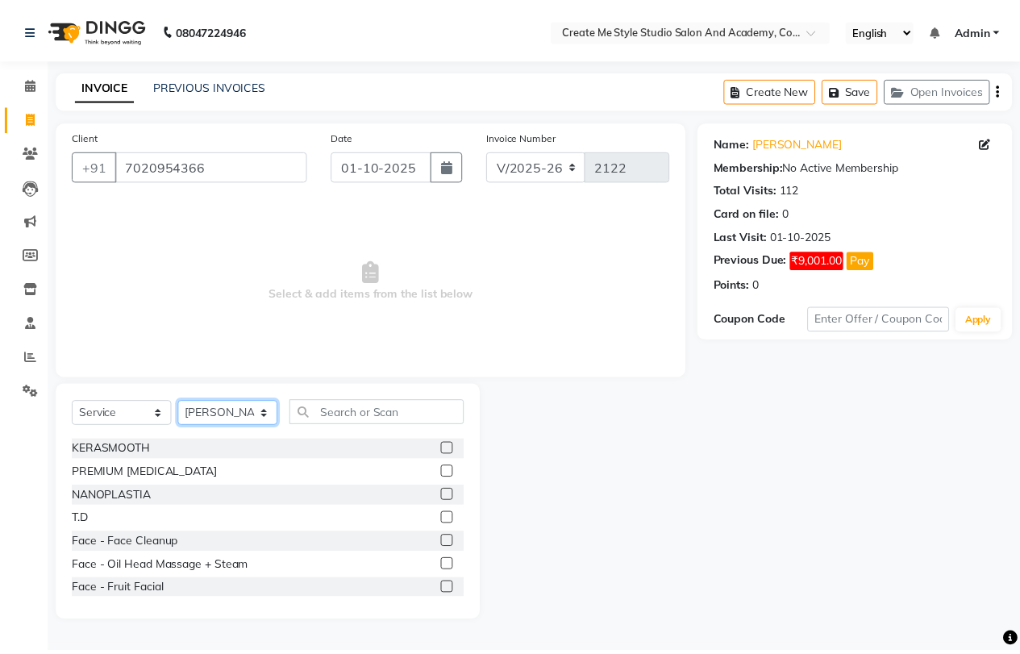
scroll to position [377, 0]
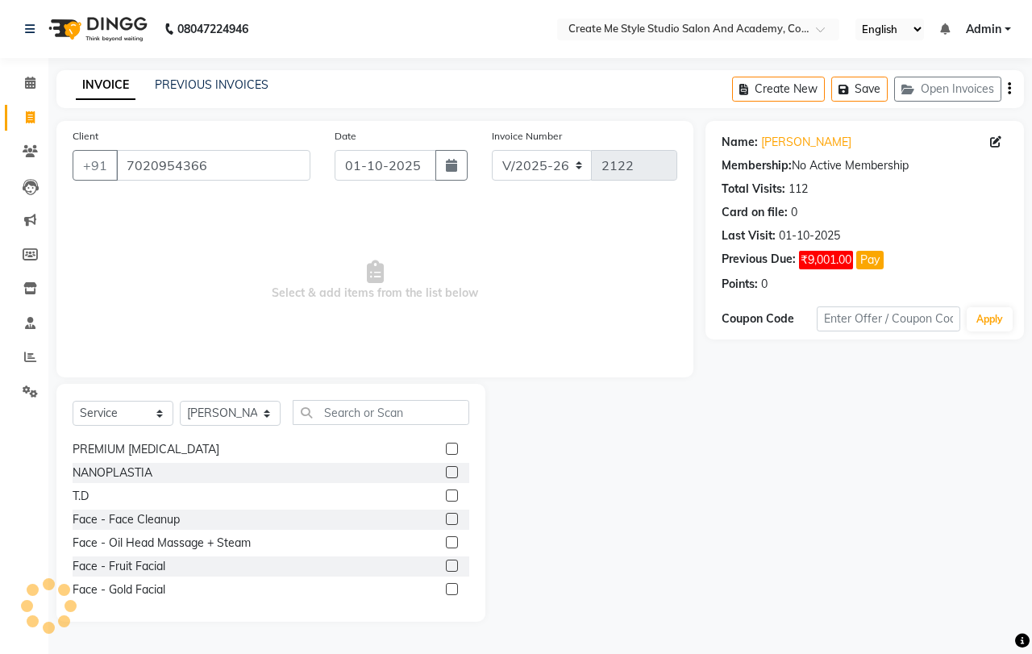
click at [446, 490] on label at bounding box center [452, 496] width 12 height 12
click at [446, 491] on input "checkbox" at bounding box center [451, 496] width 10 height 10
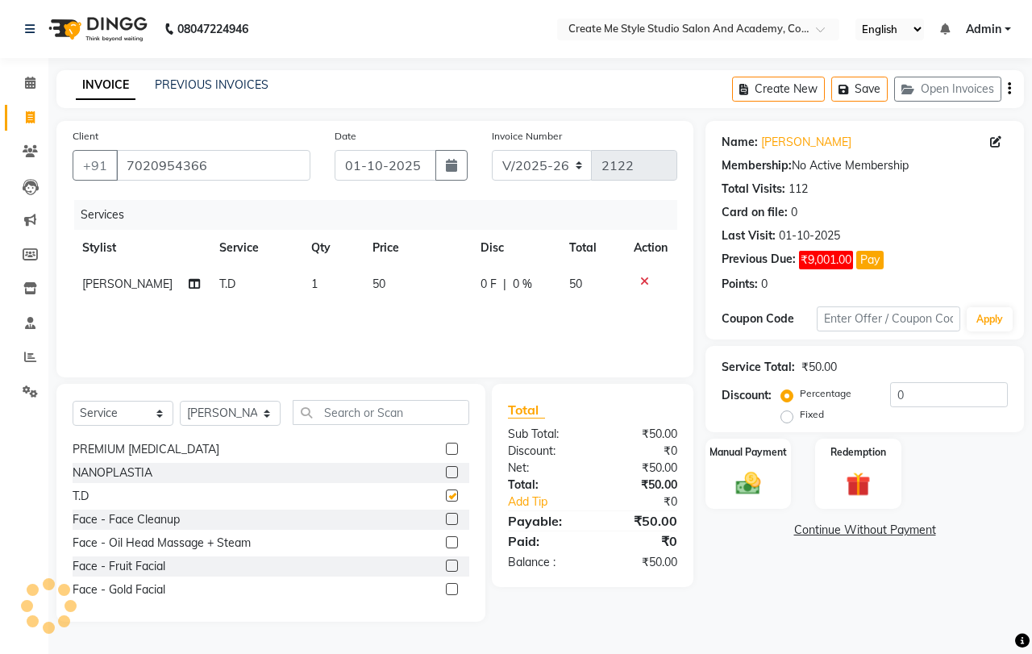
checkbox input "false"
click at [390, 277] on td "50" at bounding box center [416, 284] width 107 height 36
select select "85381"
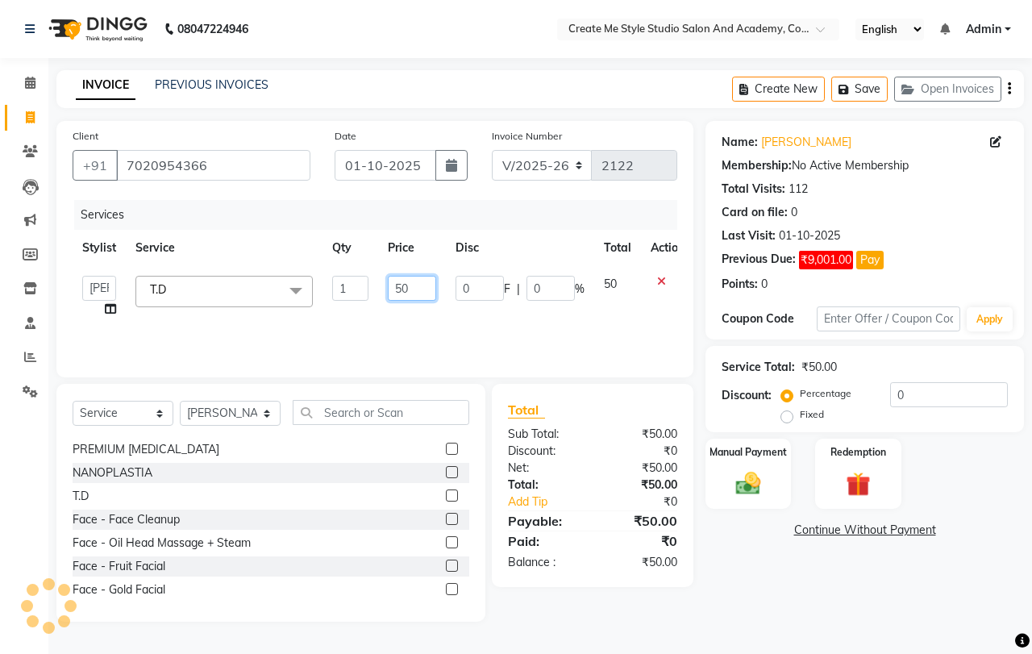
click at [417, 289] on input "50" at bounding box center [412, 288] width 48 height 25
type input "5"
type input "110"
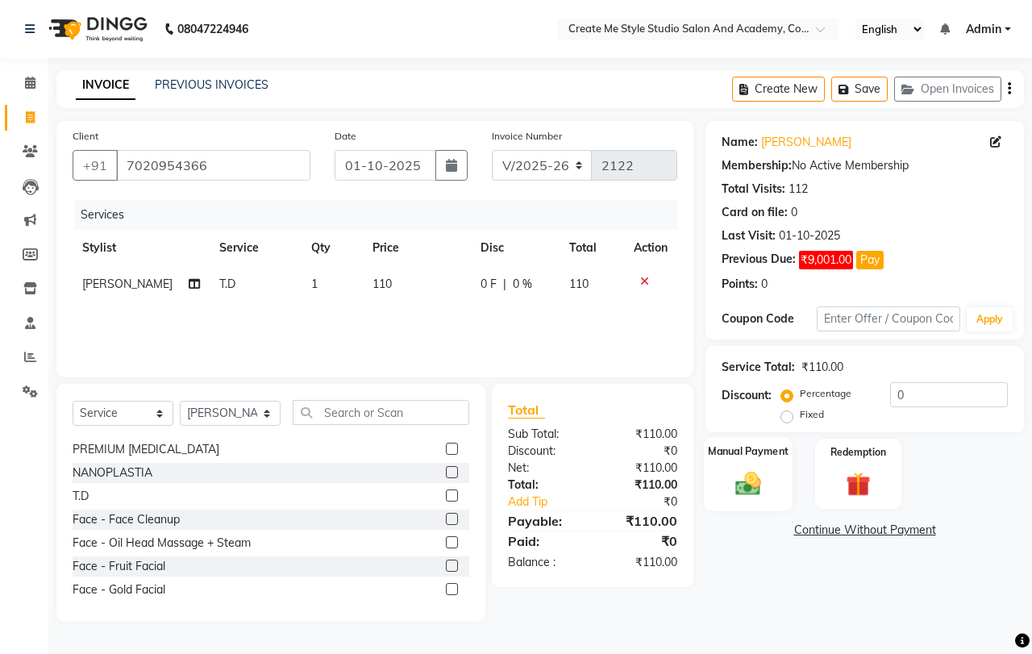
click at [732, 460] on div "Manual Payment" at bounding box center [749, 474] width 90 height 74
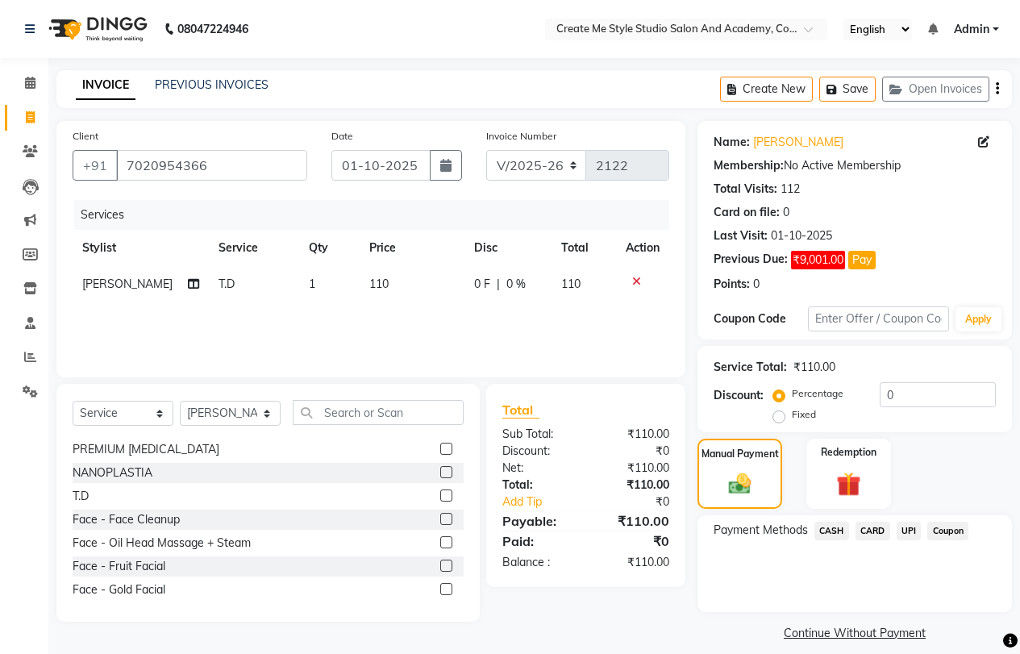
click at [909, 529] on span "UPI" at bounding box center [909, 531] width 25 height 19
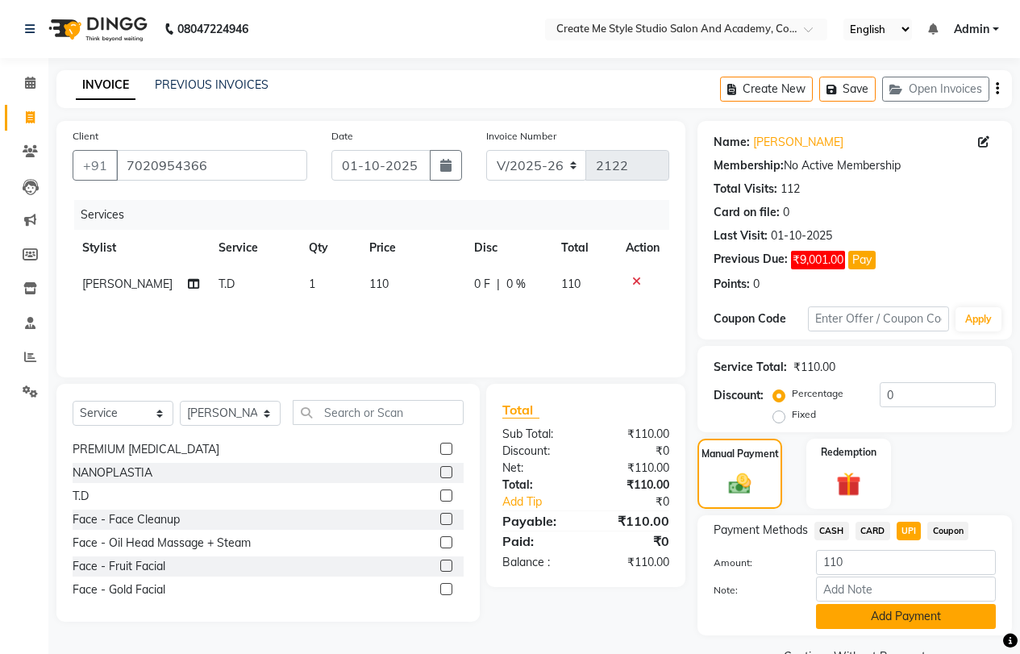
click at [866, 618] on button "Add Payment" at bounding box center [906, 616] width 180 height 25
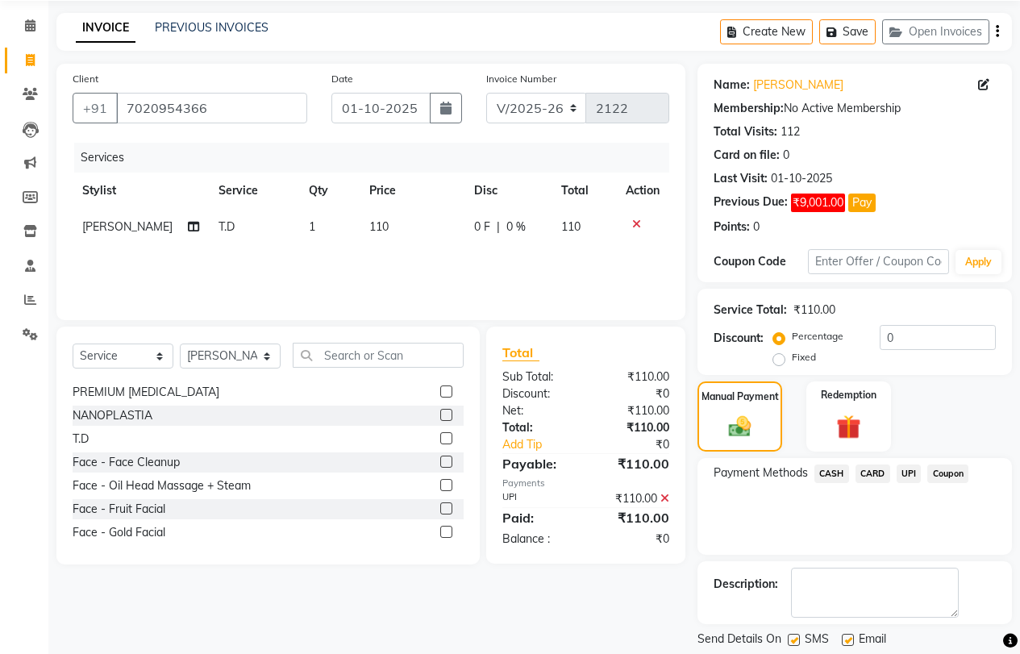
scroll to position [106, 0]
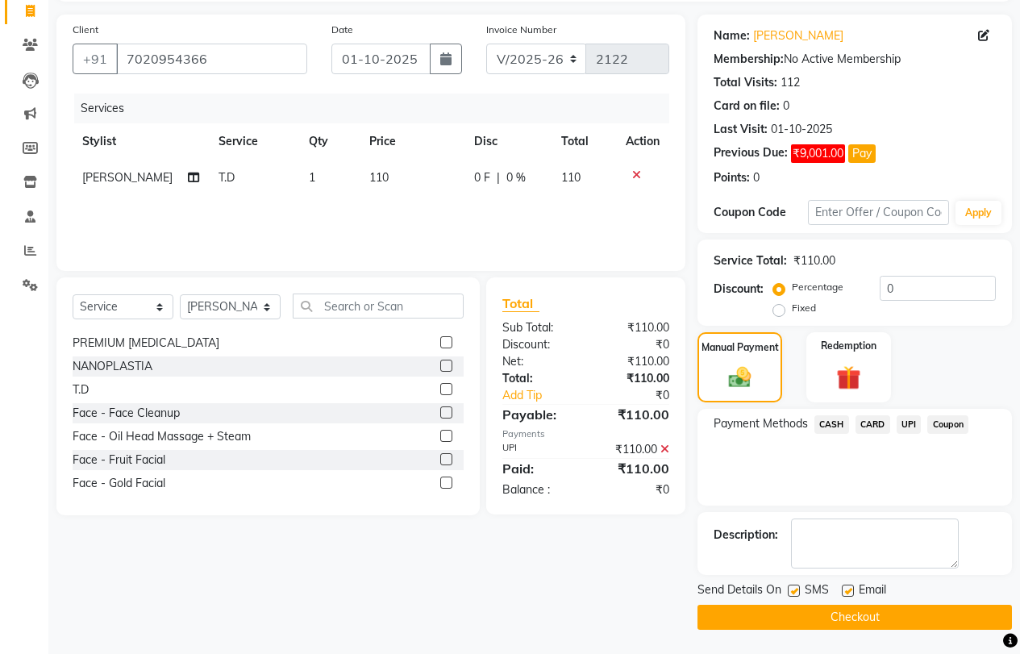
click at [848, 592] on label at bounding box center [848, 591] width 12 height 12
click at [848, 592] on input "checkbox" at bounding box center [847, 591] width 10 height 10
checkbox input "false"
click at [788, 593] on label at bounding box center [794, 591] width 12 height 12
click at [788, 593] on input "checkbox" at bounding box center [793, 591] width 10 height 10
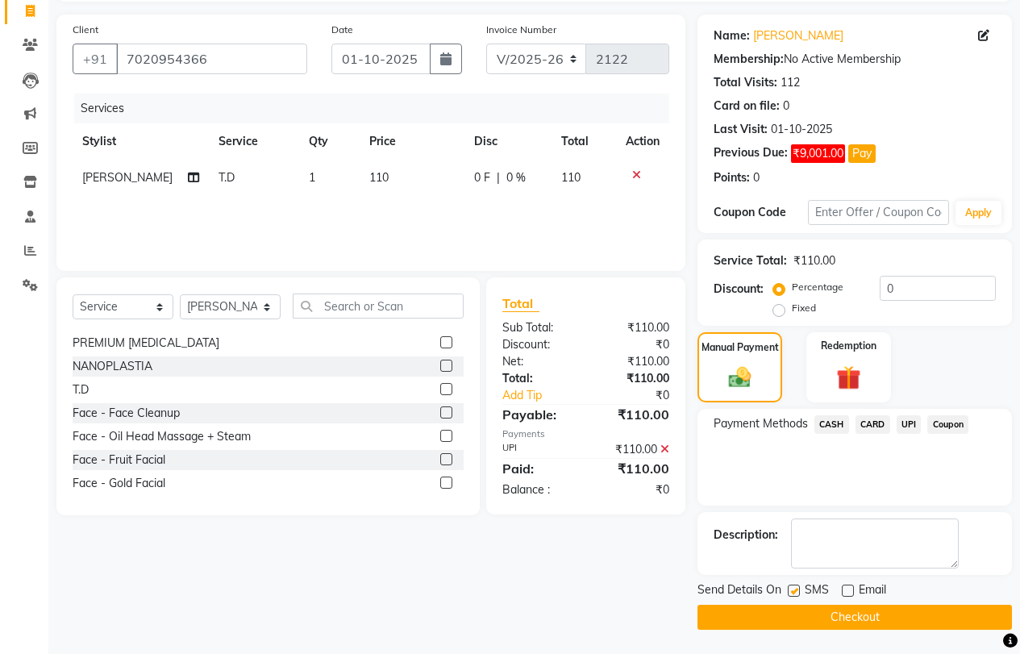
checkbox input "false"
click at [779, 618] on button "Checkout" at bounding box center [855, 617] width 315 height 25
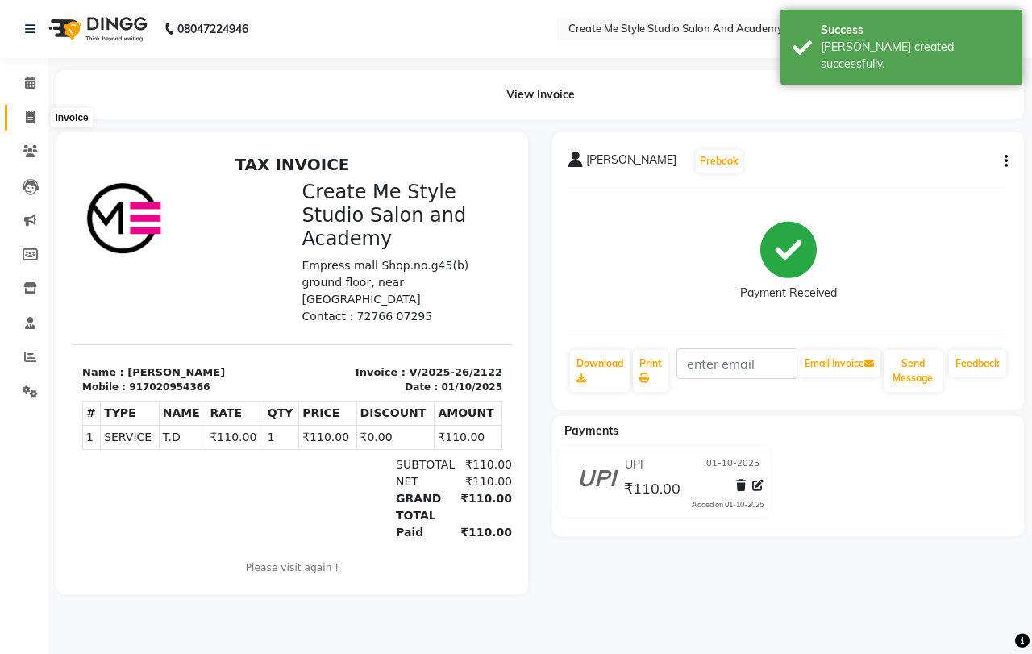
click at [31, 113] on icon at bounding box center [30, 117] width 9 height 12
select select "service"
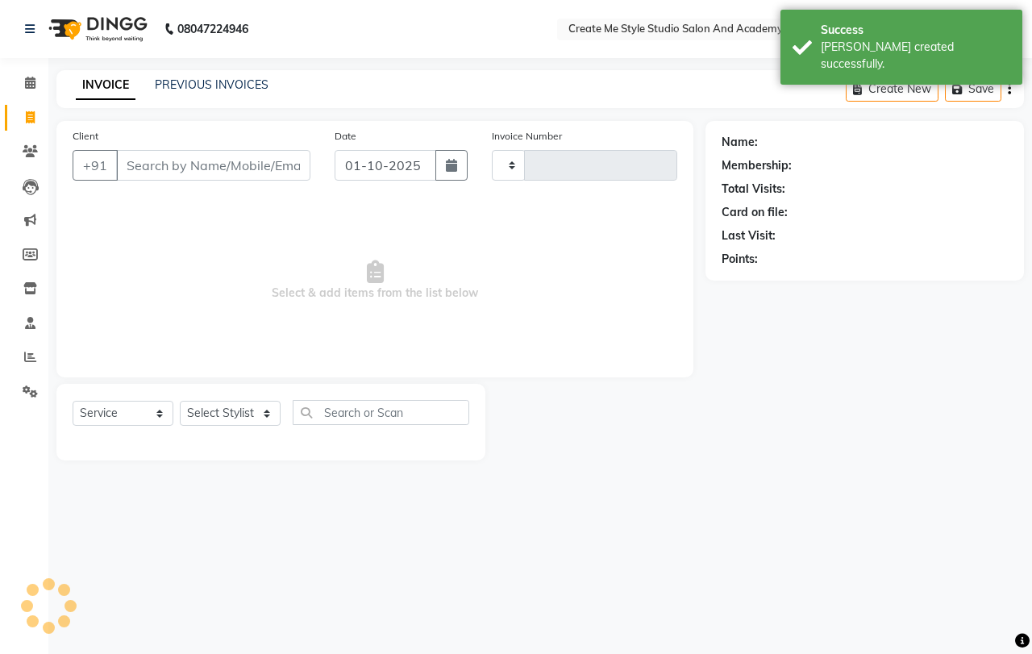
type input "2123"
select select "8253"
